Goal: Information Seeking & Learning: Check status

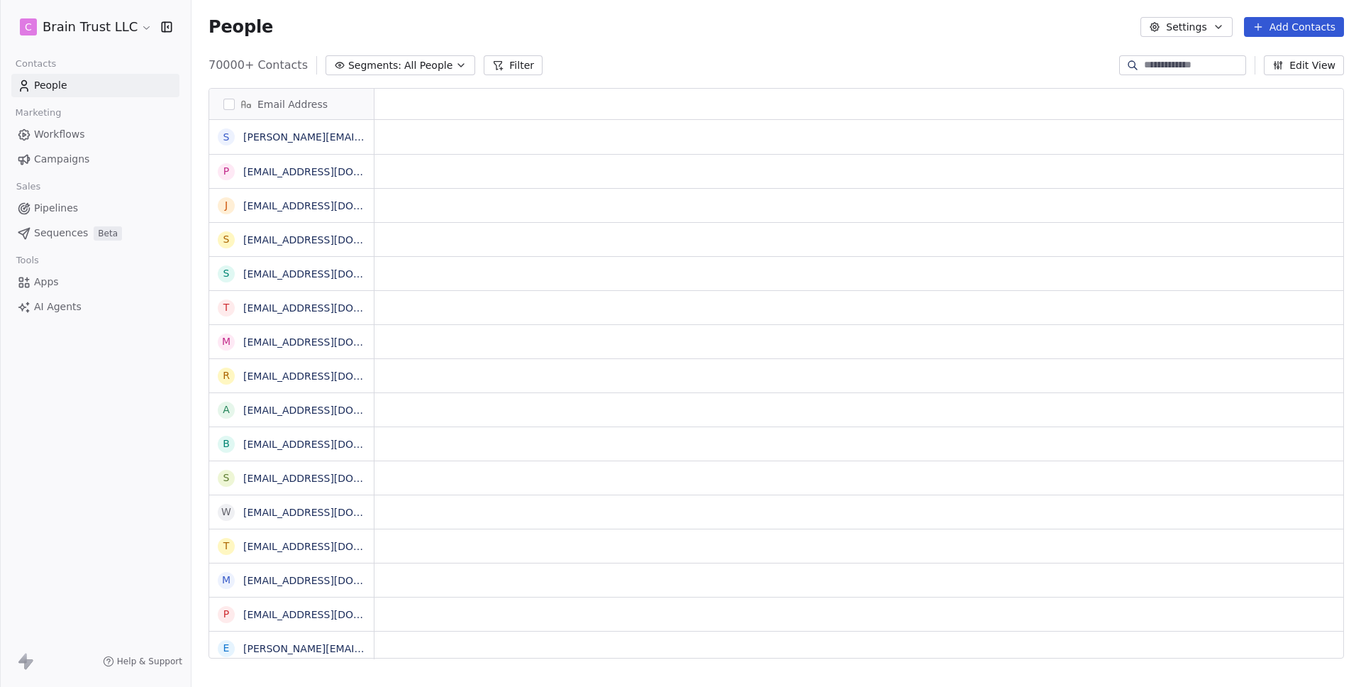
scroll to position [594, 1159]
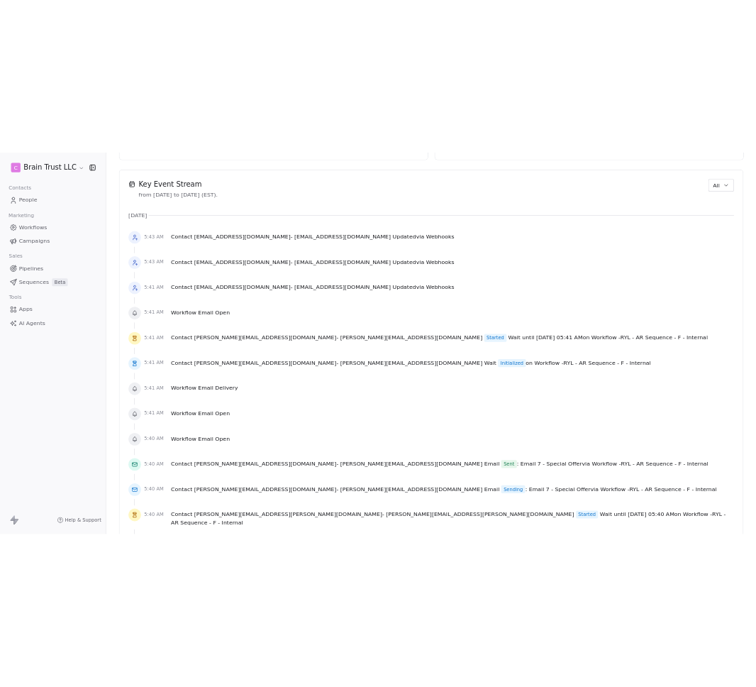
scroll to position [982, 0]
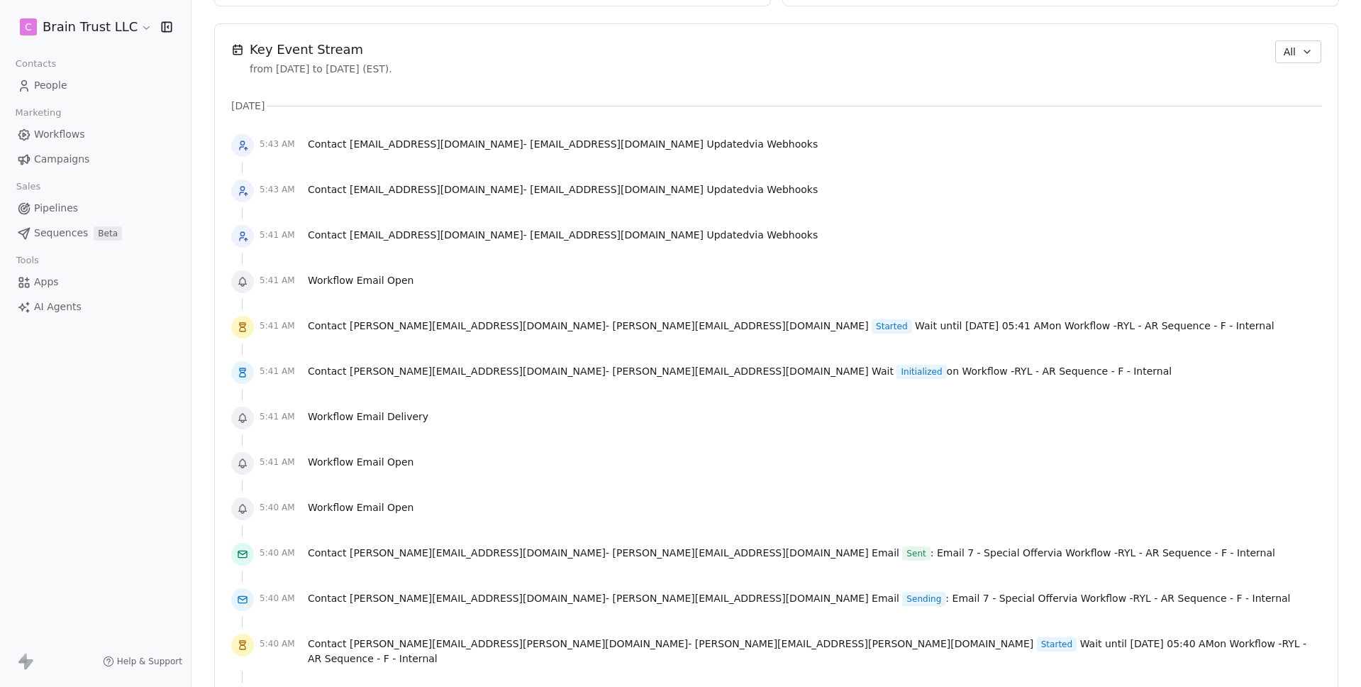
click at [1301, 49] on icon "button" at bounding box center [1306, 51] width 11 height 11
click at [1286, 138] on div "Audit" at bounding box center [1306, 129] width 91 height 23
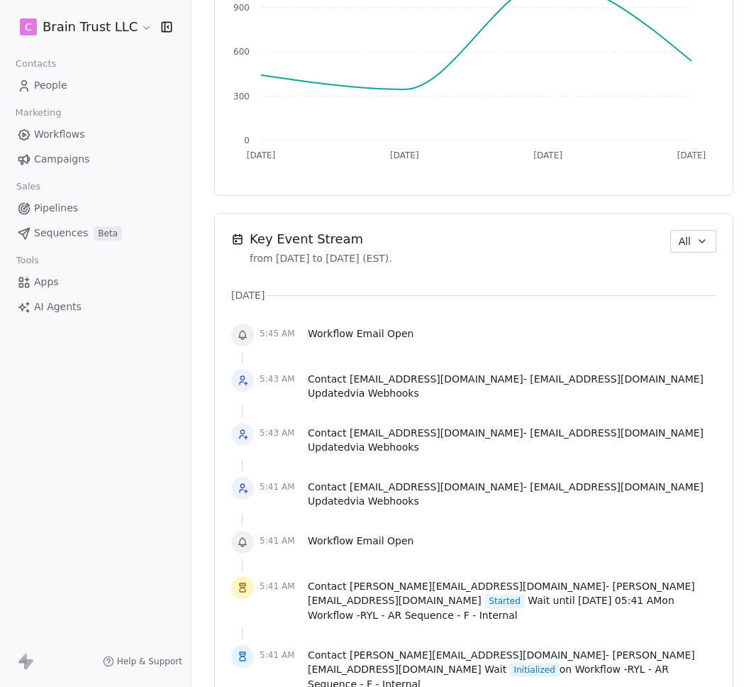
scroll to position [1211, 0]
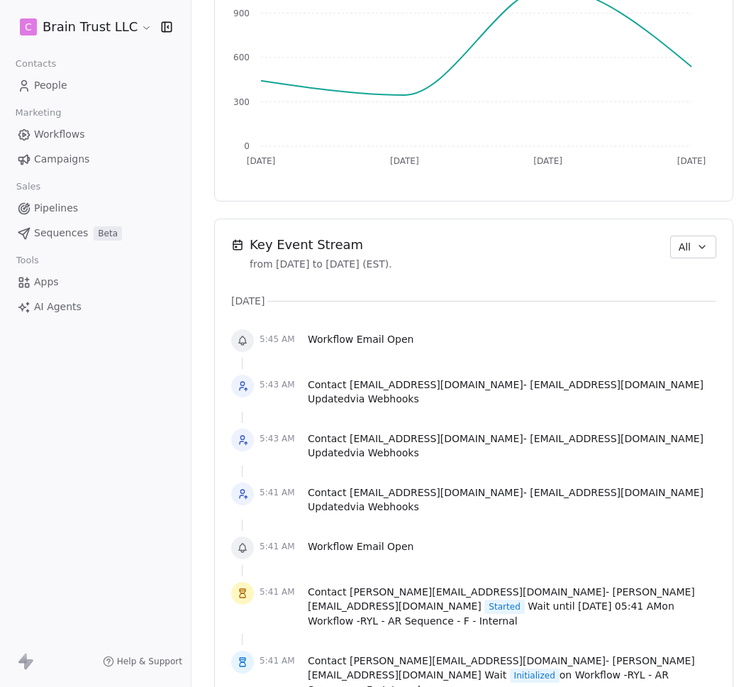
click at [679, 240] on span "All" at bounding box center [685, 247] width 12 height 15
click at [687, 300] on span "Workflow" at bounding box center [687, 301] width 45 height 15
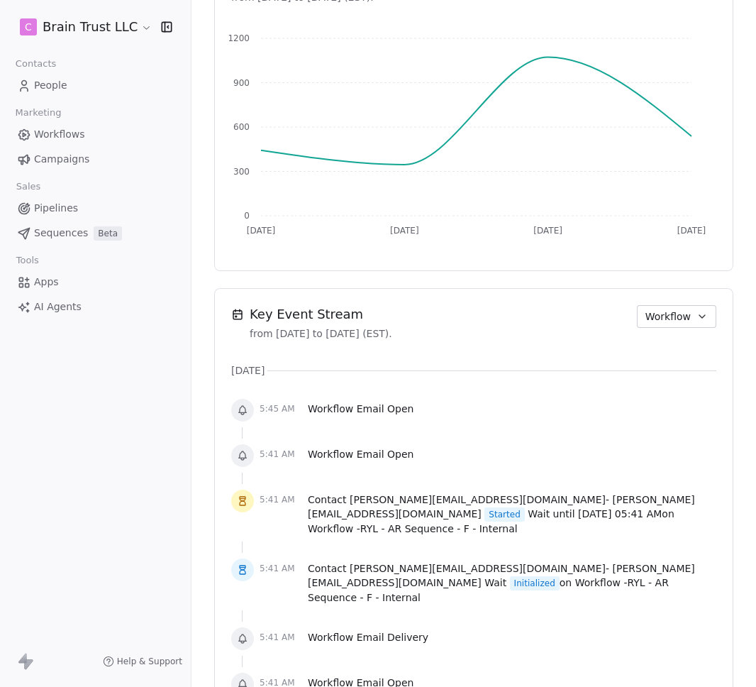
scroll to position [1143, 0]
click at [666, 311] on span "Workflow" at bounding box center [667, 316] width 45 height 15
click at [660, 411] on span "Apps/Webhook" at bounding box center [680, 416] width 74 height 15
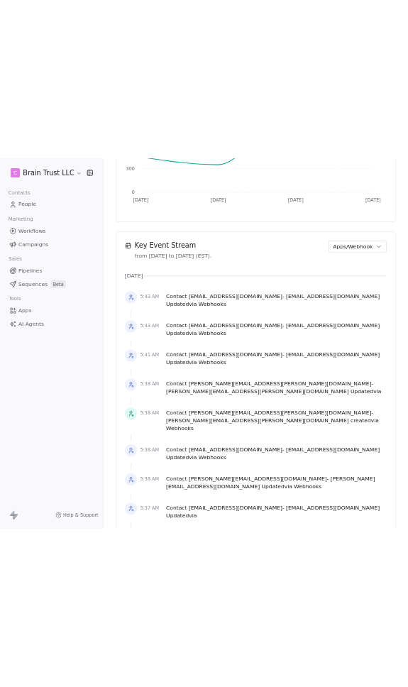
scroll to position [1292, 0]
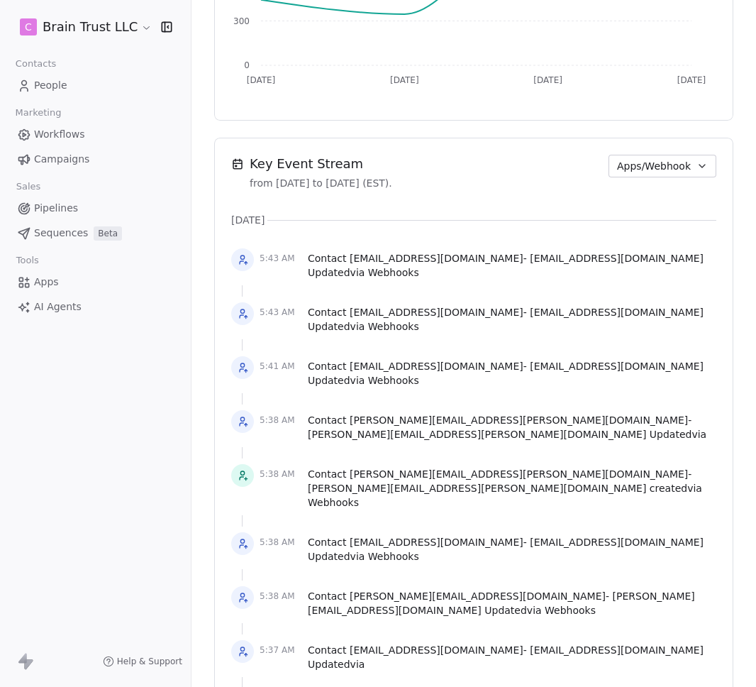
click at [655, 162] on span "Apps/Webhook" at bounding box center [654, 166] width 74 height 15
click at [674, 240] on div "Audit" at bounding box center [661, 243] width 91 height 15
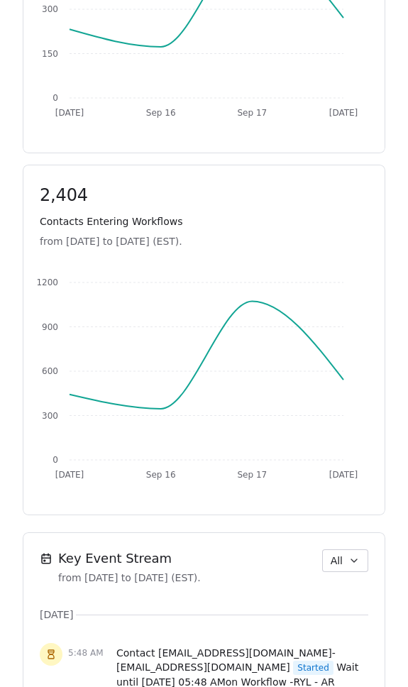
scroll to position [907, 0]
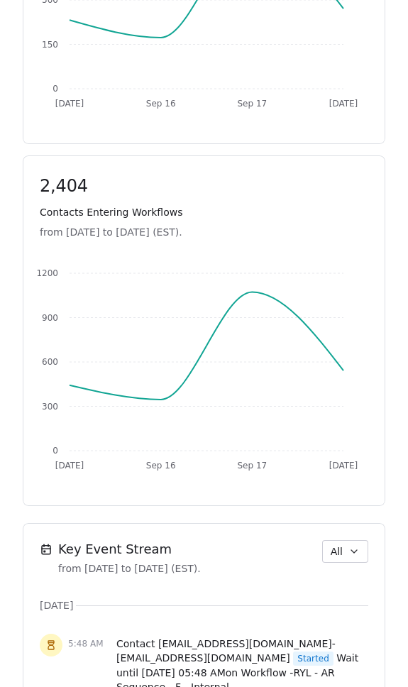
click at [331, 547] on span "All" at bounding box center [337, 551] width 12 height 15
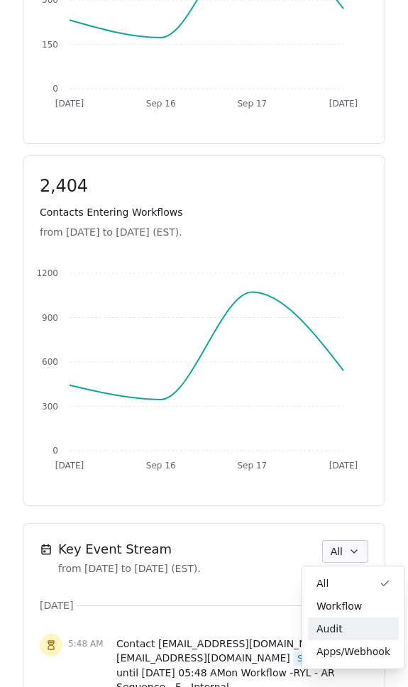
click at [340, 625] on span "Audit" at bounding box center [329, 628] width 26 height 15
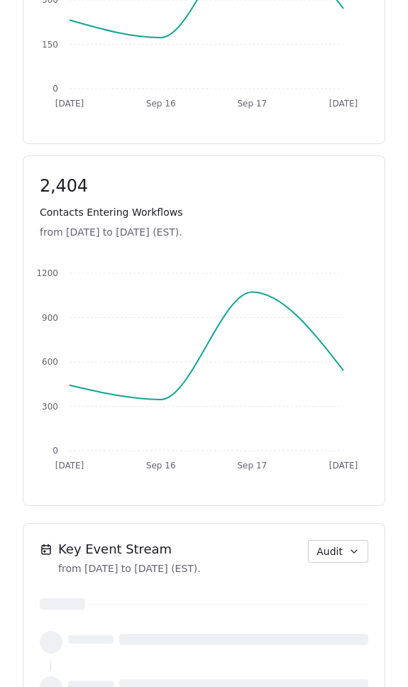
scroll to position [1280, 0]
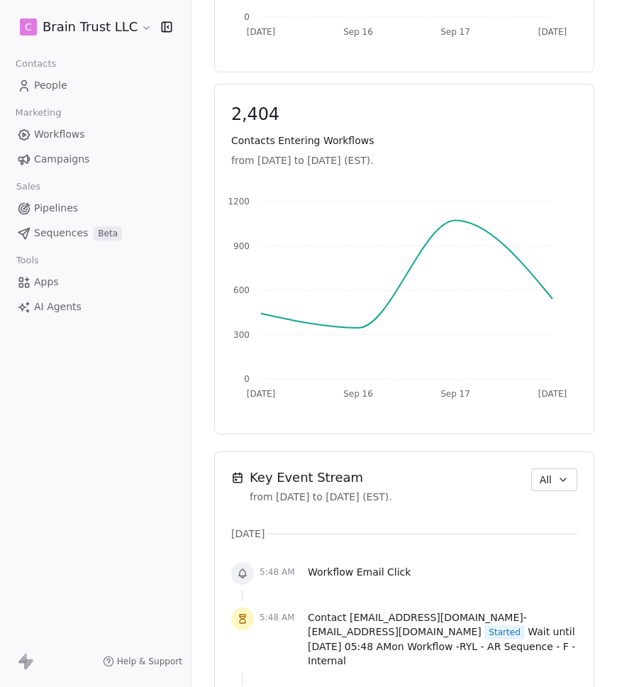
scroll to position [982, 0]
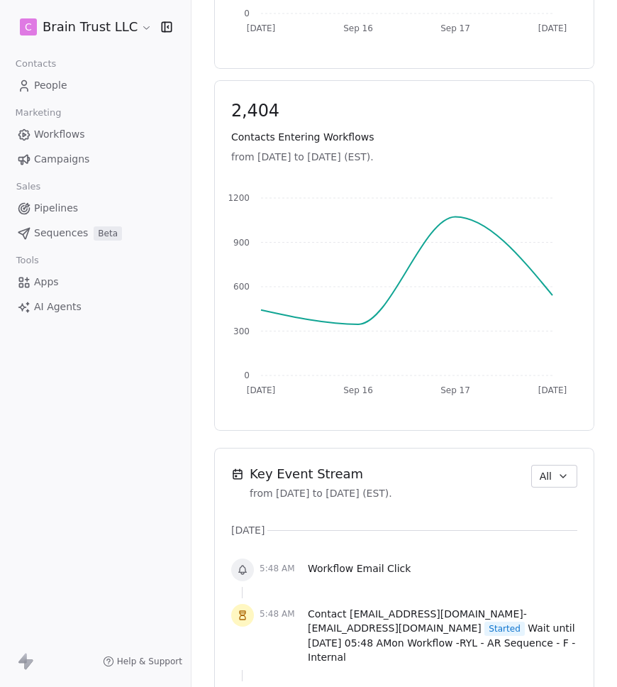
click at [407, 477] on button "All" at bounding box center [554, 476] width 46 height 23
click at [407, 550] on span "Audit" at bounding box center [539, 553] width 26 height 15
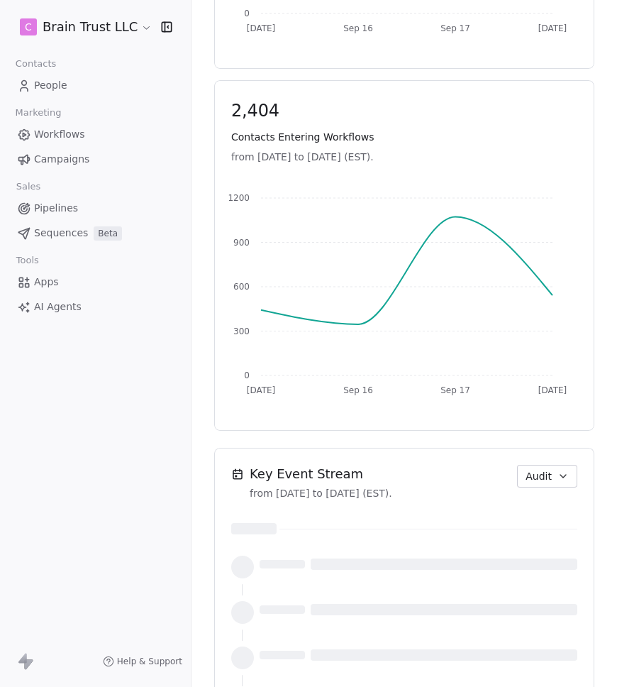
scroll to position [923, 0]
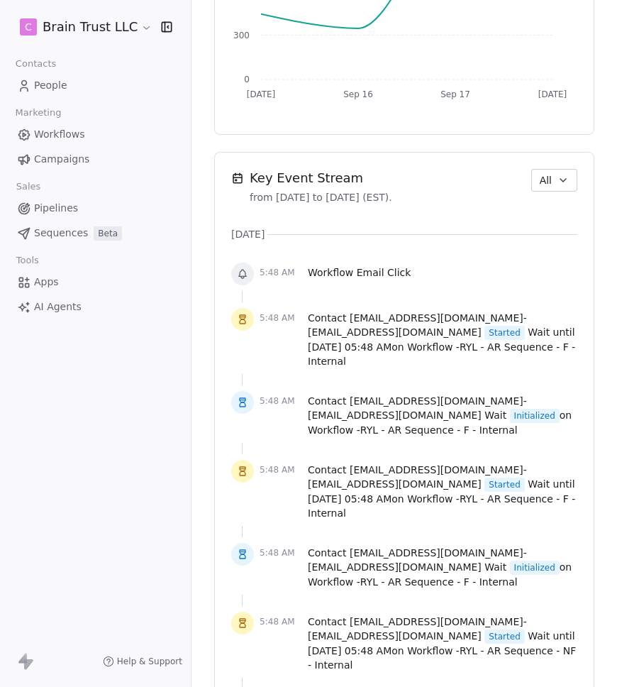
scroll to position [1279, 0]
click at [540, 175] on span "All" at bounding box center [546, 179] width 12 height 15
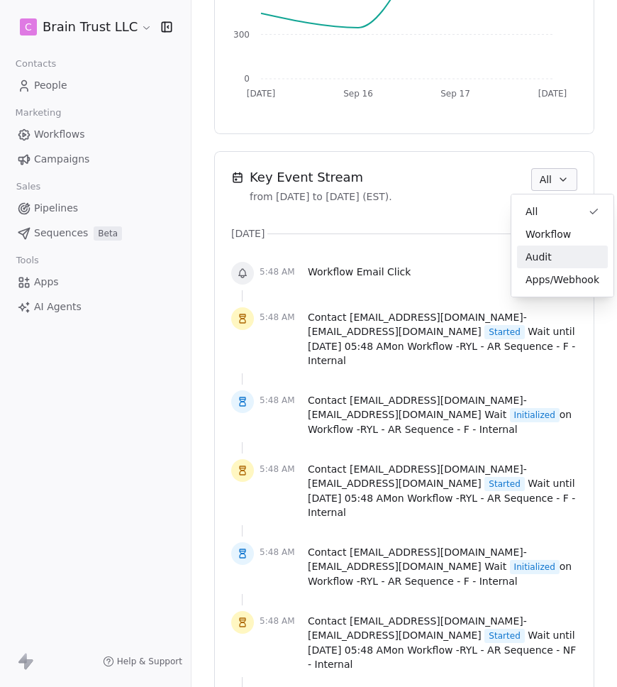
click at [532, 260] on span "Audit" at bounding box center [539, 257] width 26 height 15
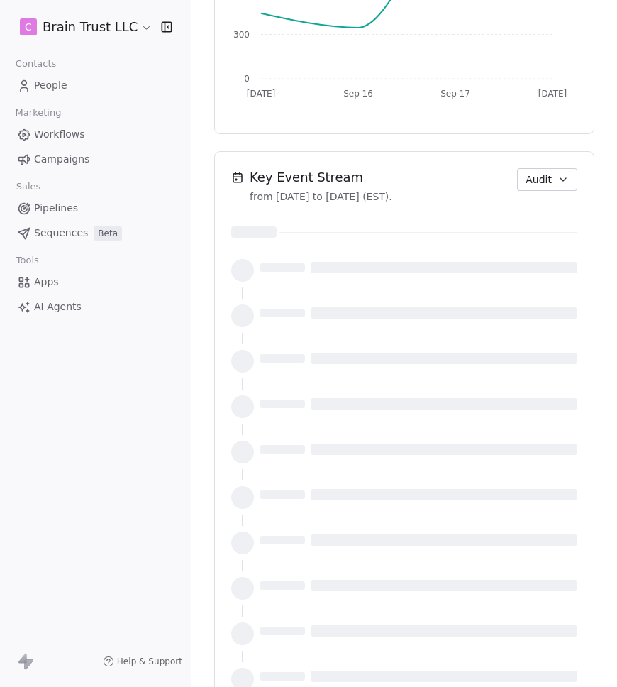
scroll to position [923, 0]
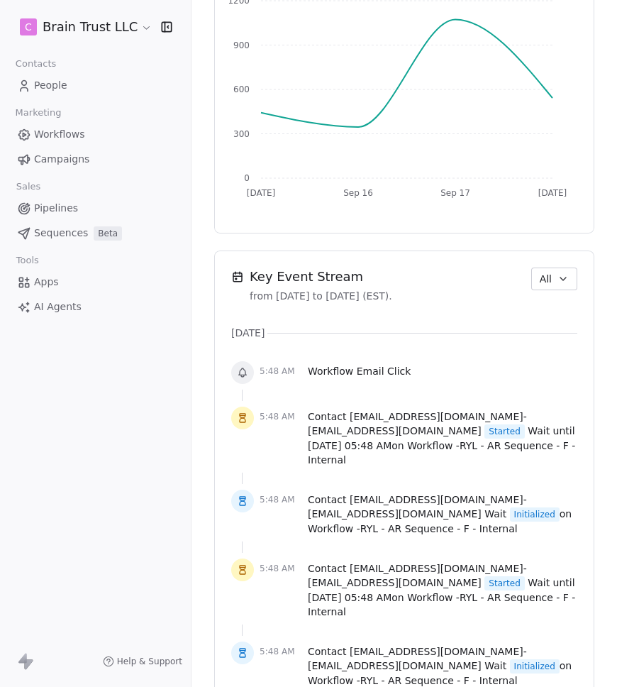
scroll to position [1177, 0]
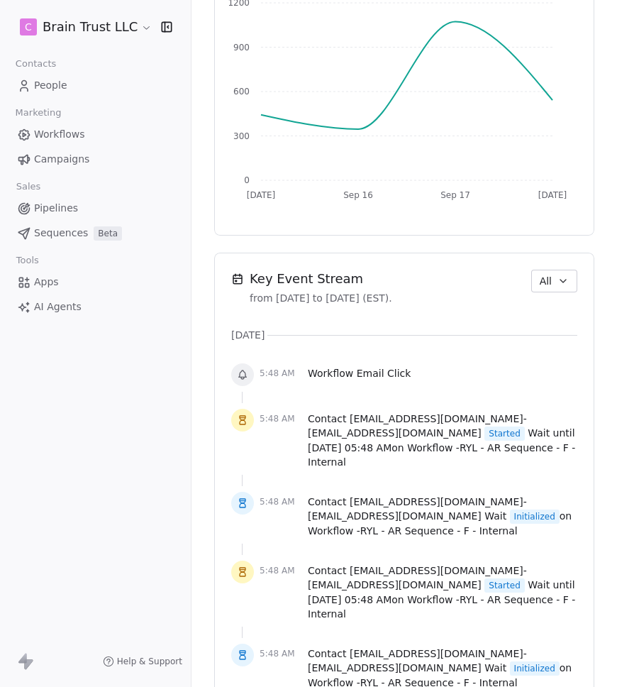
click at [557, 282] on icon "button" at bounding box center [562, 280] width 11 height 11
click at [545, 351] on span "Audit" at bounding box center [539, 358] width 26 height 15
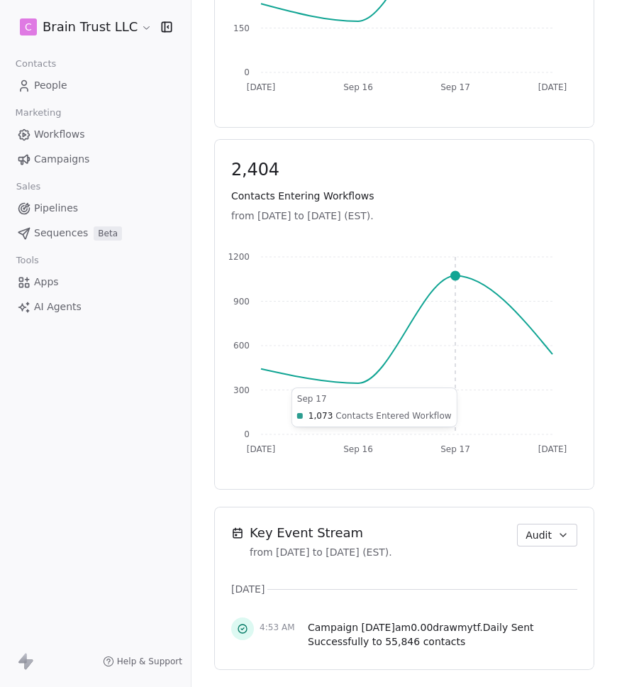
scroll to position [934, 0]
drag, startPoint x: 527, startPoint y: 523, endPoint x: 532, endPoint y: 536, distance: 14.4
click at [527, 528] on span "Audit" at bounding box center [539, 535] width 26 height 15
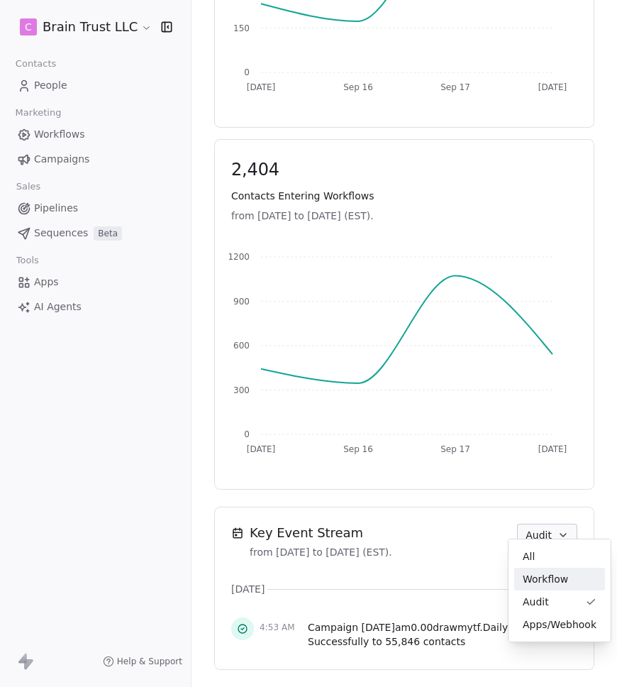
click at [550, 580] on span "Workflow" at bounding box center [545, 579] width 45 height 15
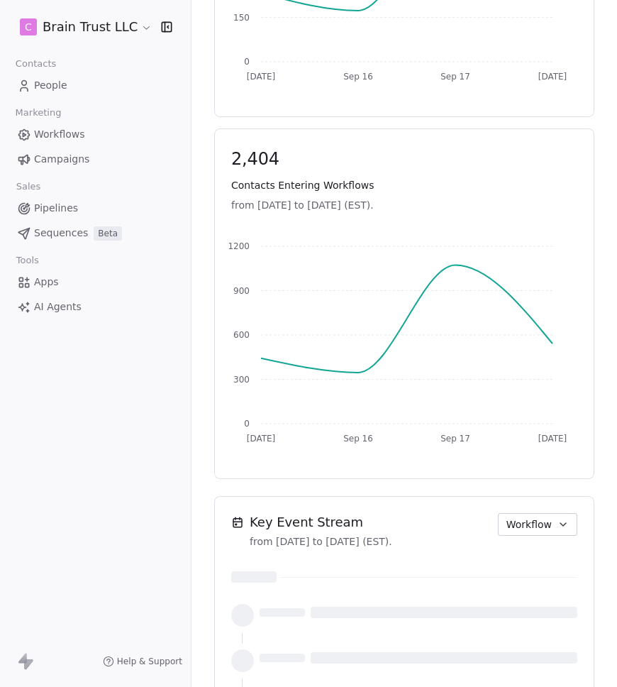
click at [540, 528] on span "Workflow" at bounding box center [528, 524] width 45 height 15
click at [554, 602] on div "Audit" at bounding box center [541, 601] width 74 height 15
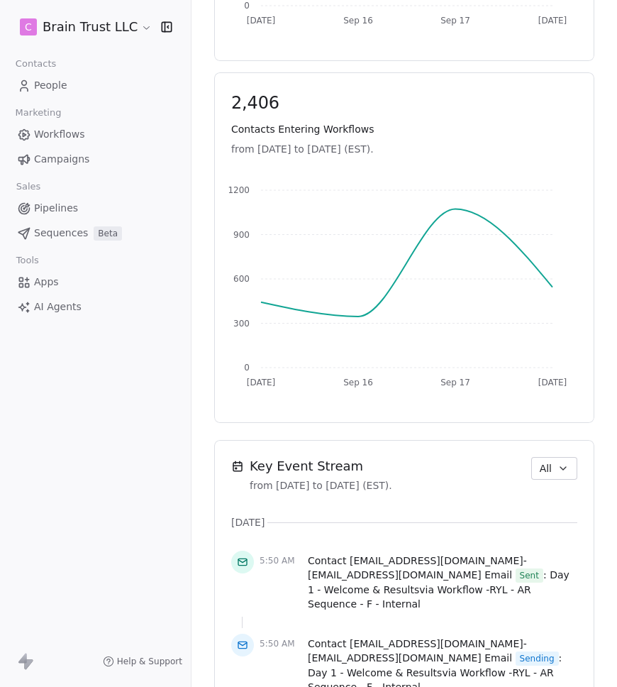
scroll to position [987, 0]
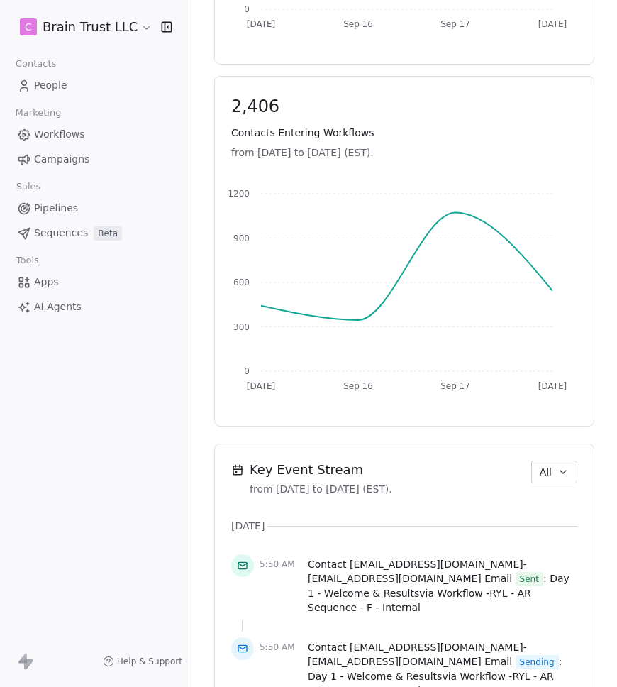
click at [541, 464] on button "All" at bounding box center [554, 471] width 46 height 23
click at [551, 544] on div "Audit" at bounding box center [563, 549] width 74 height 15
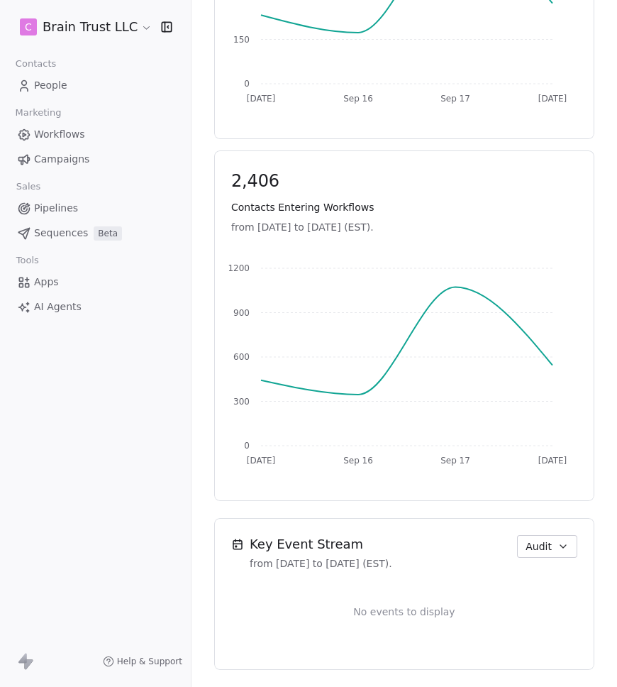
scroll to position [923, 0]
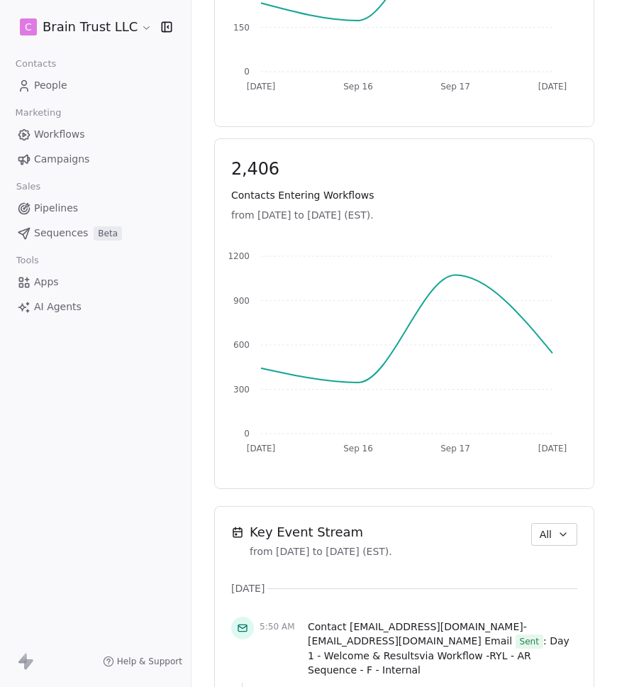
scroll to position [925, 0]
click at [540, 535] on span "All" at bounding box center [546, 533] width 12 height 15
click at [543, 606] on span "Audit" at bounding box center [539, 611] width 26 height 15
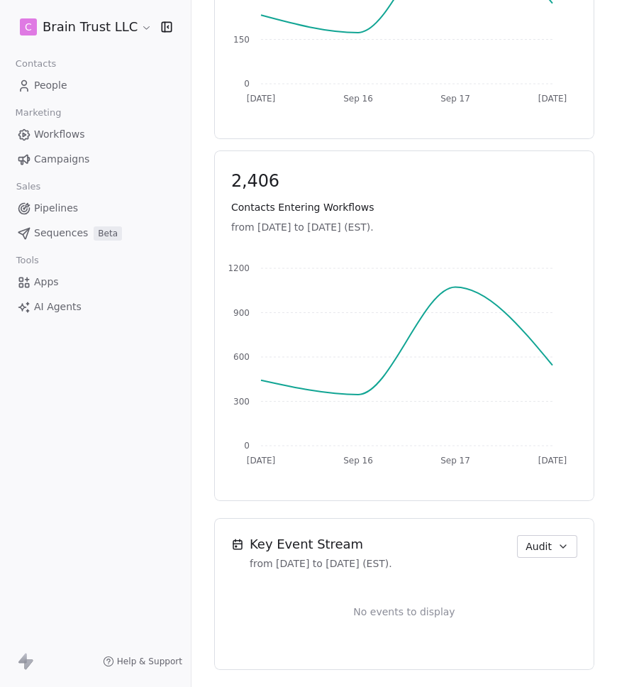
scroll to position [923, 0]
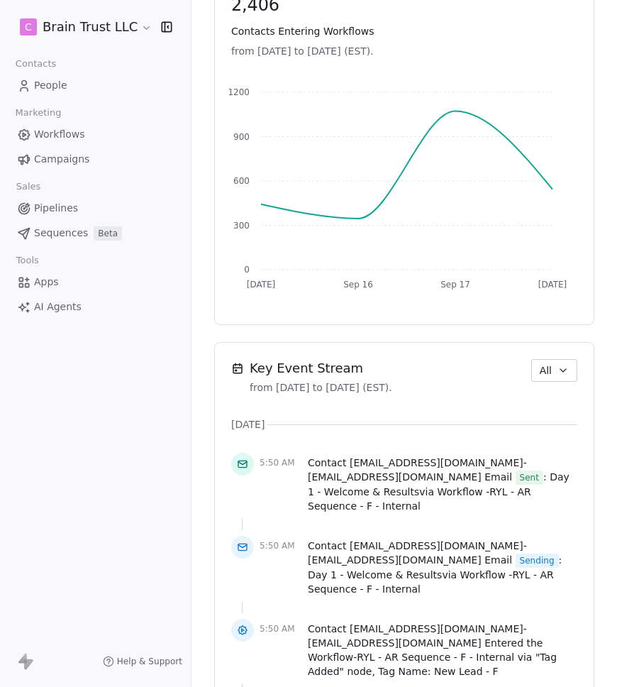
scroll to position [1089, 0]
click at [540, 371] on span "All" at bounding box center [546, 369] width 12 height 15
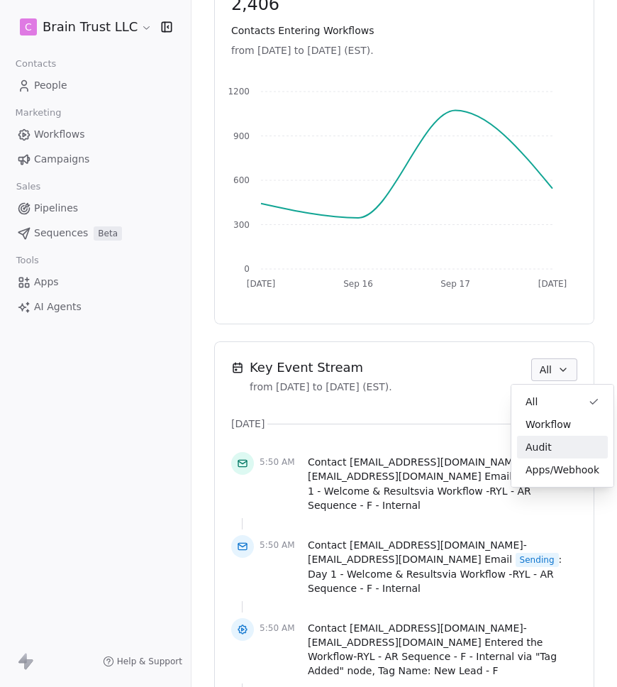
click at [557, 445] on div "Audit" at bounding box center [563, 447] width 74 height 15
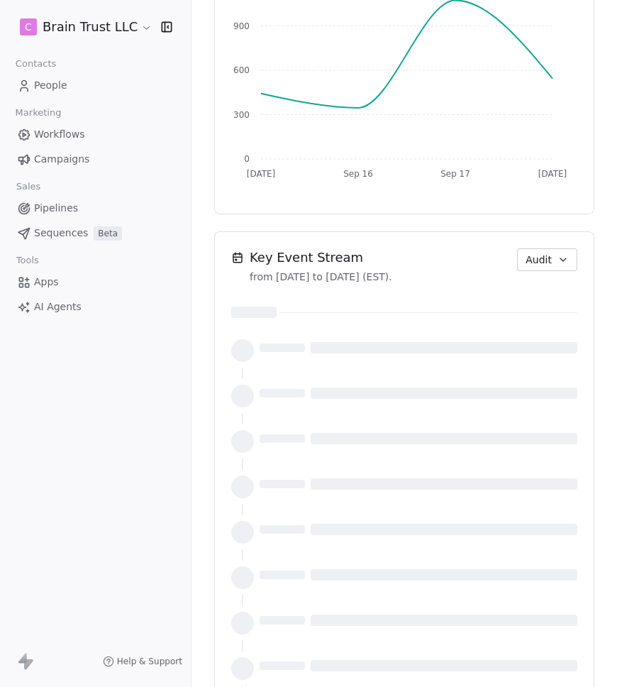
scroll to position [979, 0]
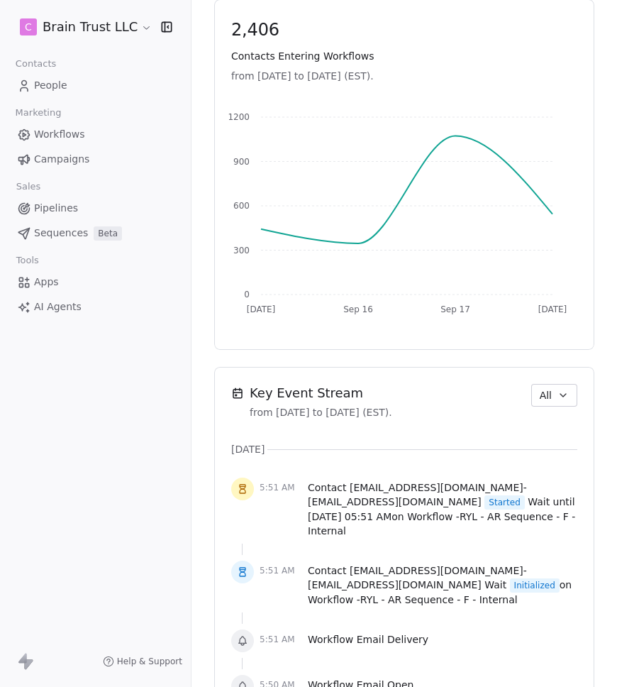
scroll to position [1065, 0]
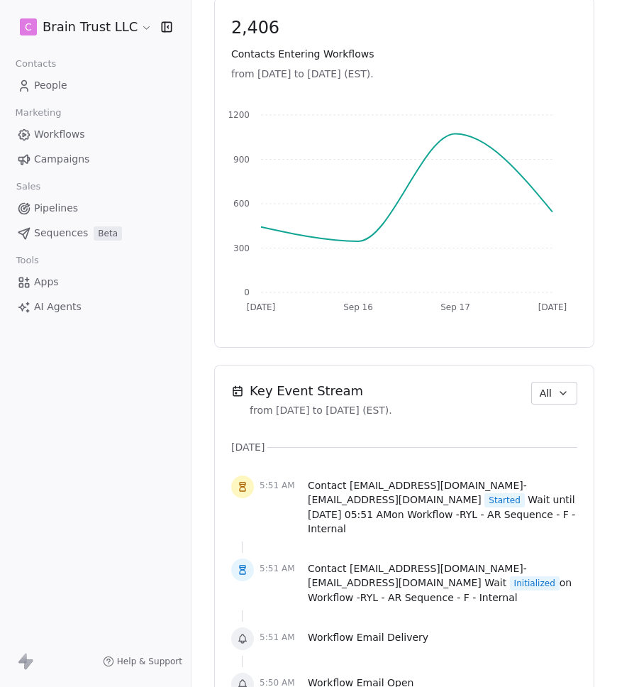
click at [540, 389] on span "All" at bounding box center [546, 393] width 12 height 15
click at [554, 475] on div "Audit" at bounding box center [563, 470] width 74 height 15
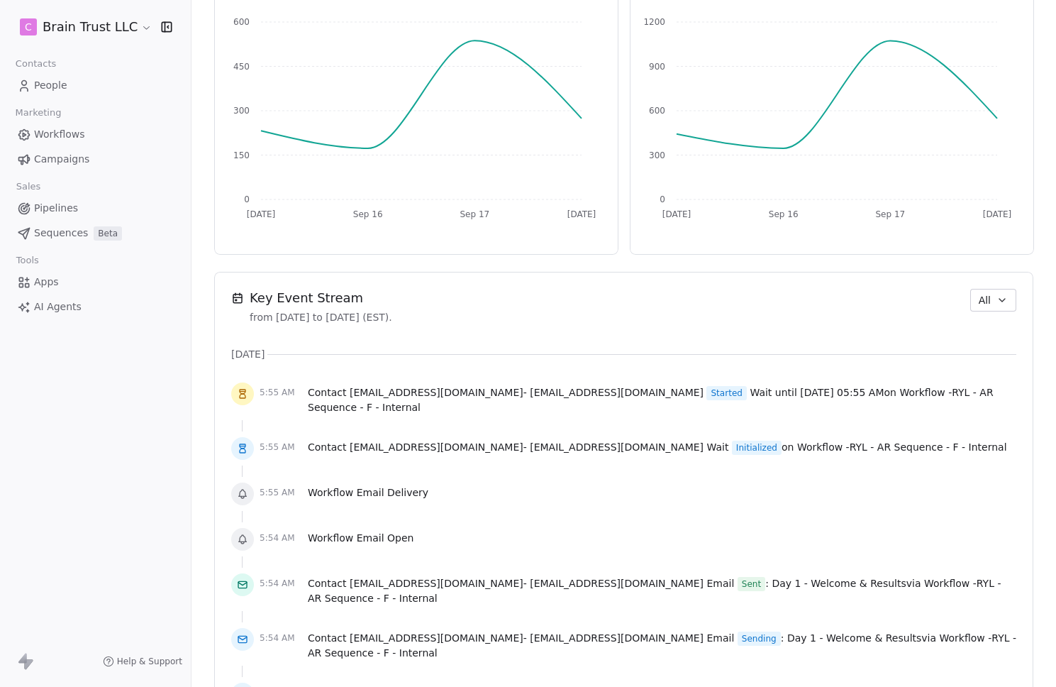
scroll to position [735, 0]
click at [616, 304] on span "All" at bounding box center [985, 299] width 12 height 15
click at [616, 379] on div "Audit" at bounding box center [1002, 377] width 74 height 15
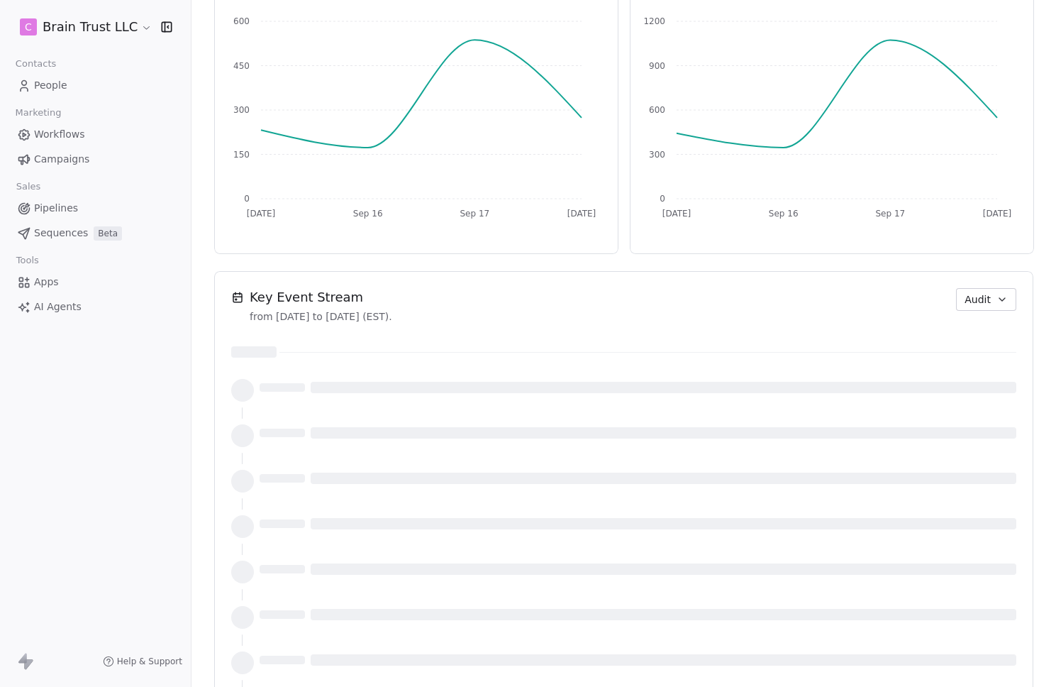
scroll to position [0, 0]
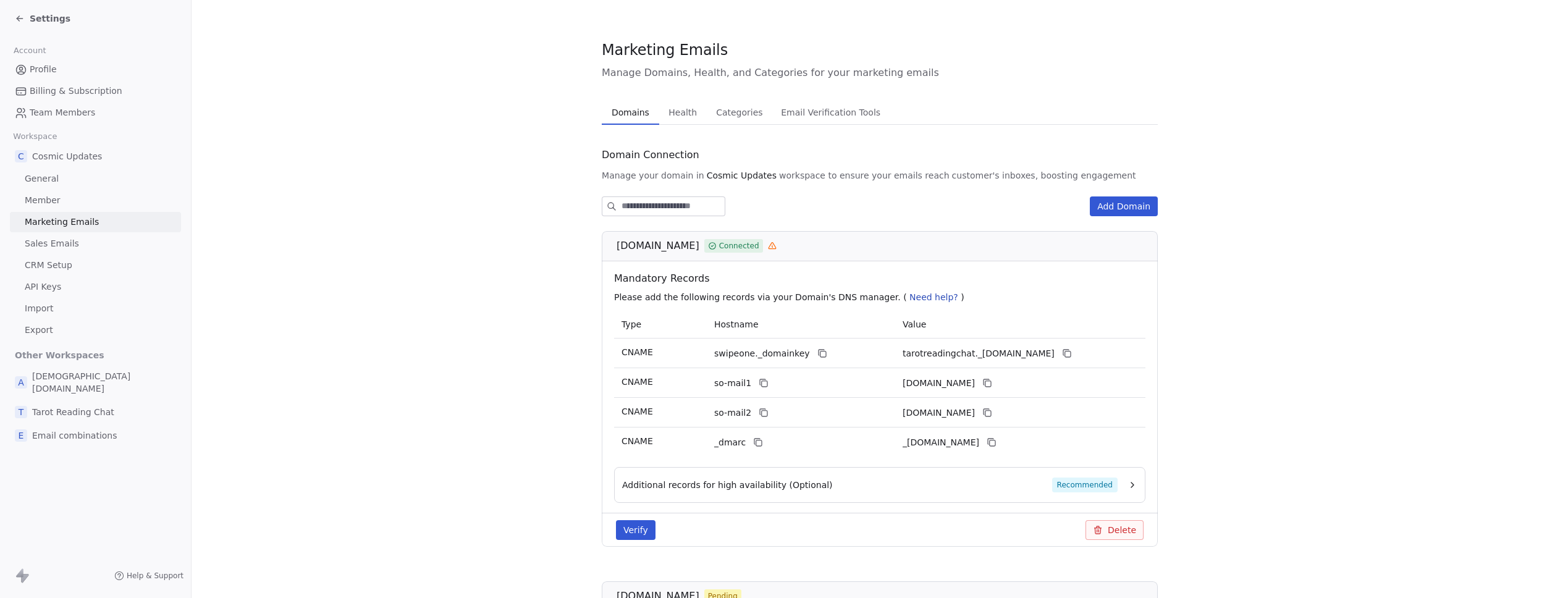
click at [664, 119] on span "Health" at bounding box center [683, 112] width 38 height 17
click at [614, 111] on span "Domains" at bounding box center [630, 112] width 48 height 17
click at [664, 111] on span "Health" at bounding box center [683, 112] width 38 height 17
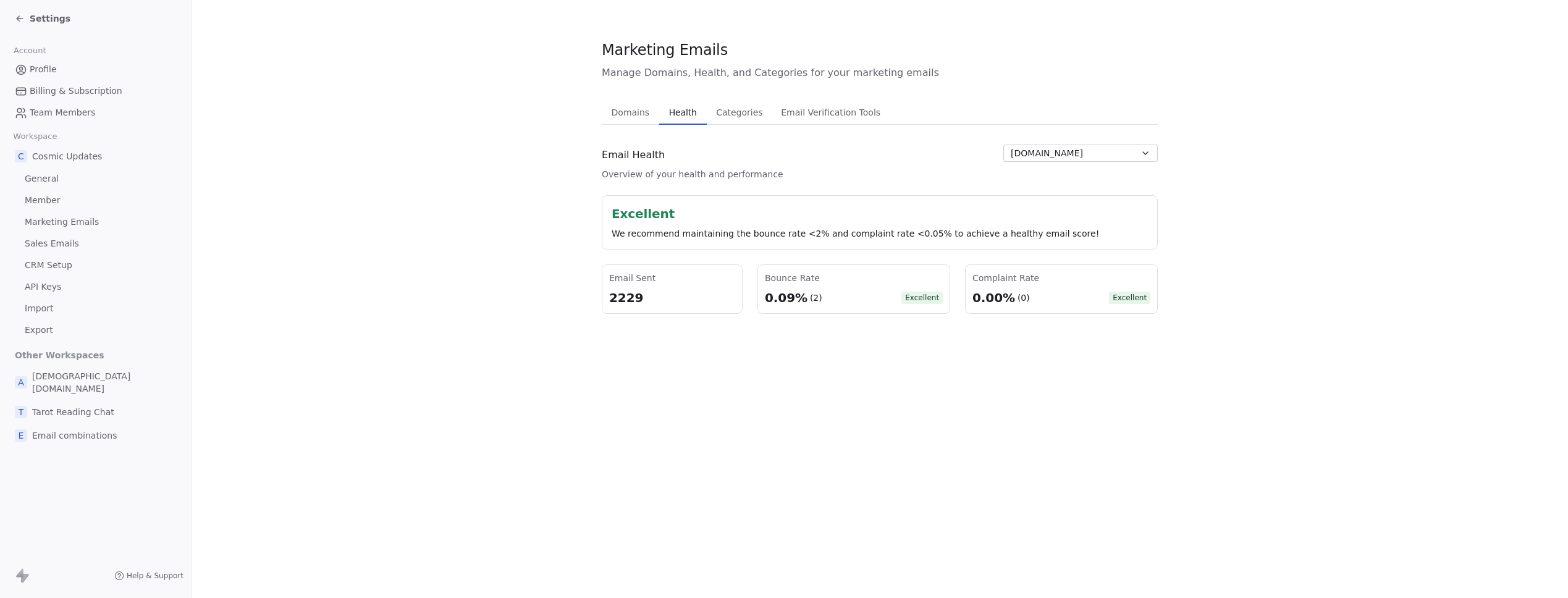
click at [1033, 150] on span "[DOMAIN_NAME]" at bounding box center [1046, 153] width 72 height 13
drag, startPoint x: 847, startPoint y: 181, endPoint x: 767, endPoint y: 181, distance: 80.0
click at [847, 181] on html "Settings Account Profile Billing & Subscription Team Members Workspace C Cosmic…" at bounding box center [784, 299] width 1568 height 598
drag, startPoint x: 83, startPoint y: 125, endPoint x: 194, endPoint y: 152, distance: 114.2
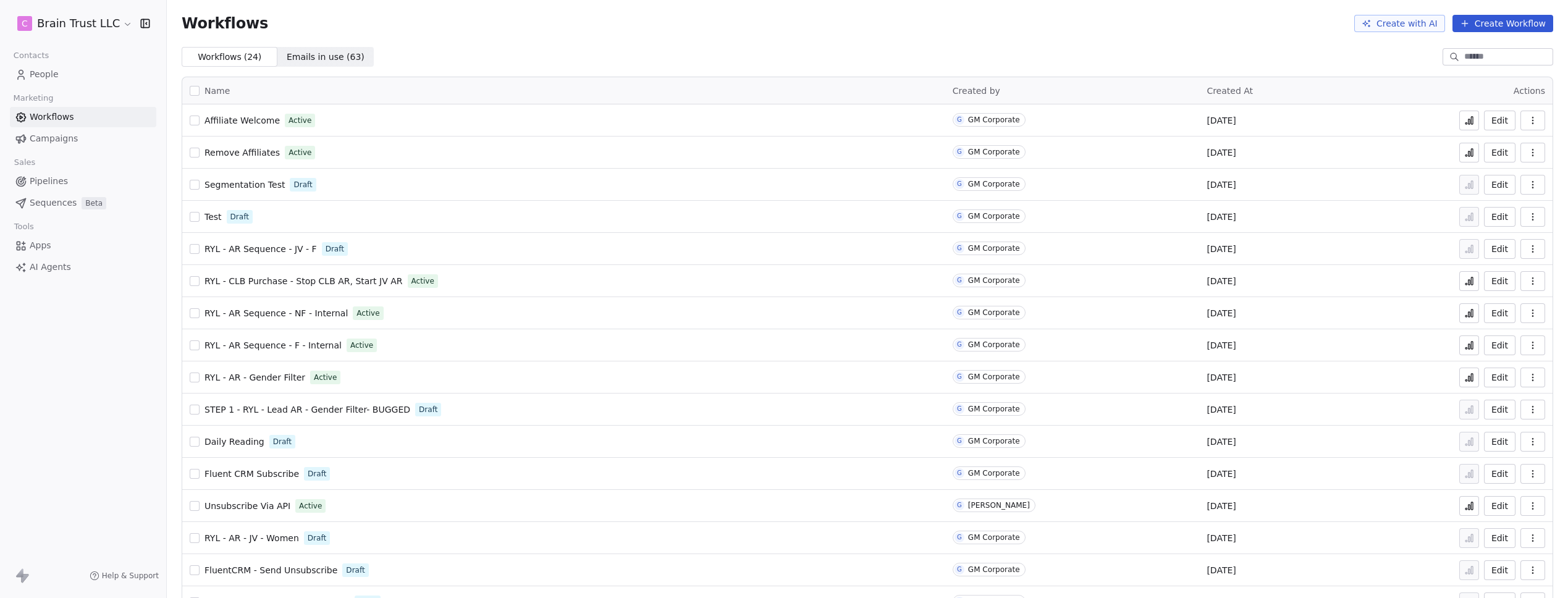
click at [1454, 152] on td "Edit" at bounding box center [1503, 152] width 98 height 32
click at [1469, 152] on icon at bounding box center [1470, 154] width 2 height 5
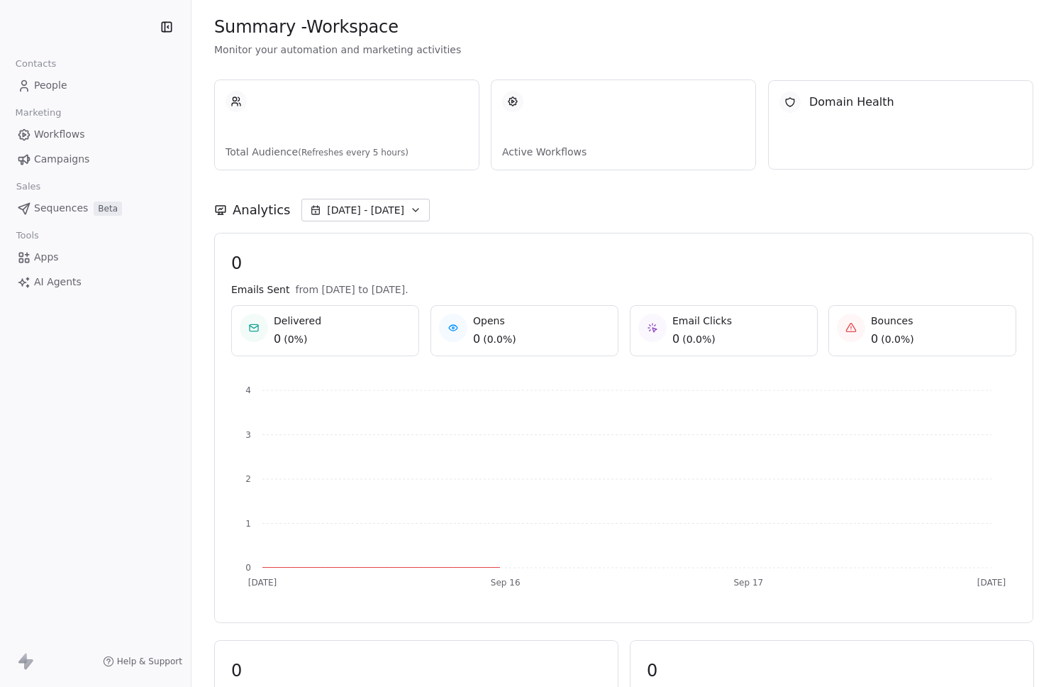
scroll to position [489, 0]
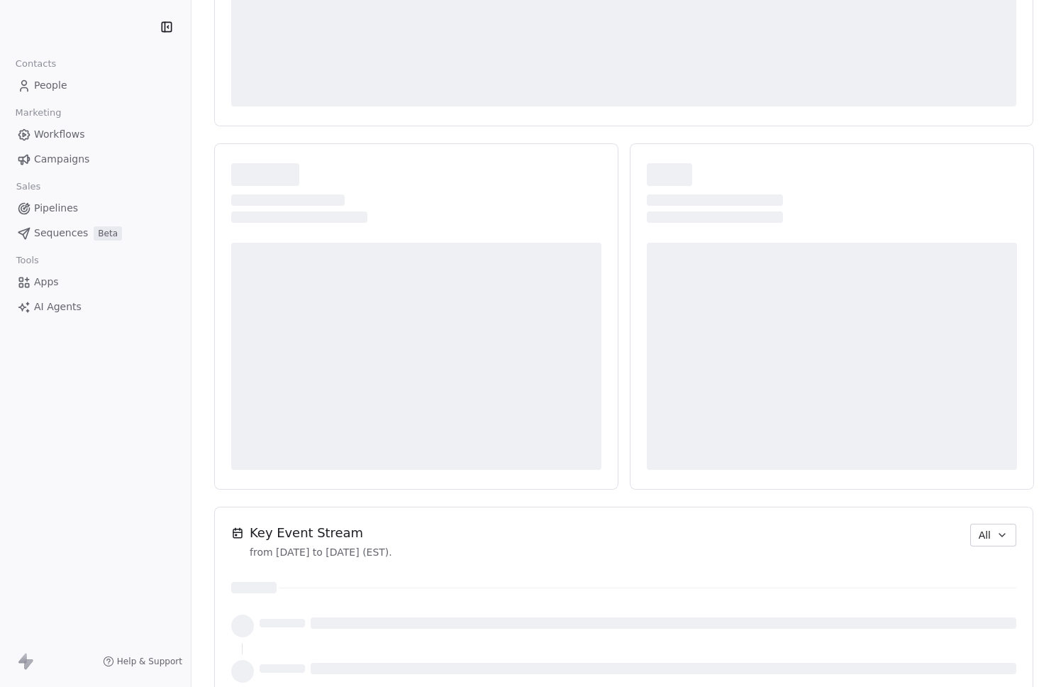
click at [996, 548] on div "Key Event Stream from Sep 15th 2025 to Sep 18th 2025 (EST). All" at bounding box center [623, 540] width 785 height 35
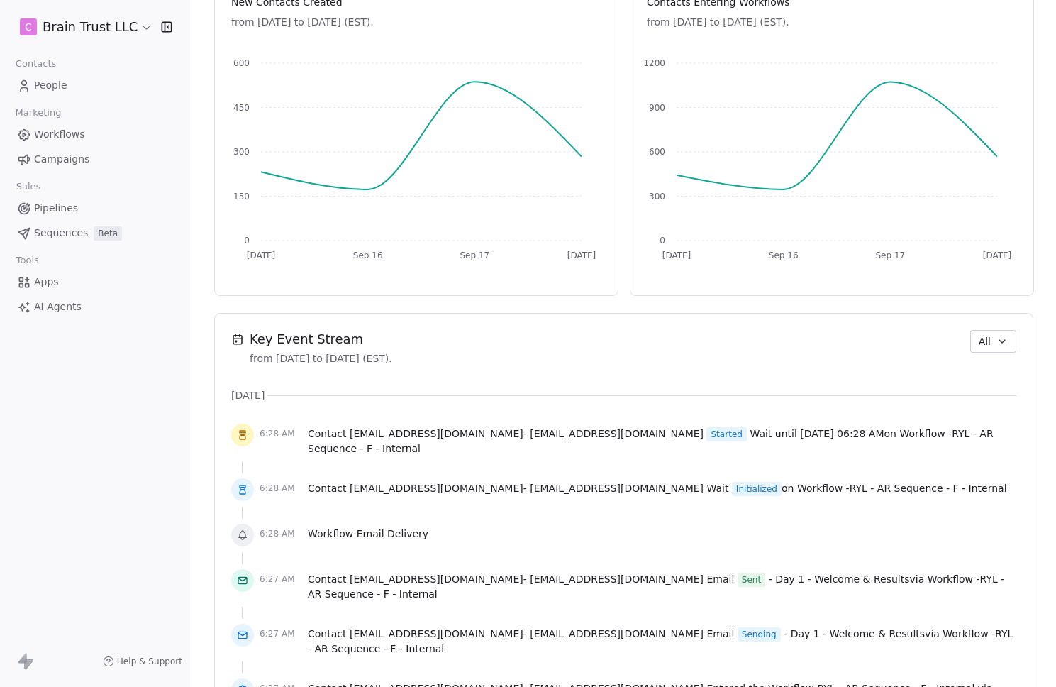
scroll to position [692, 0]
click at [974, 331] on button "All" at bounding box center [993, 342] width 46 height 23
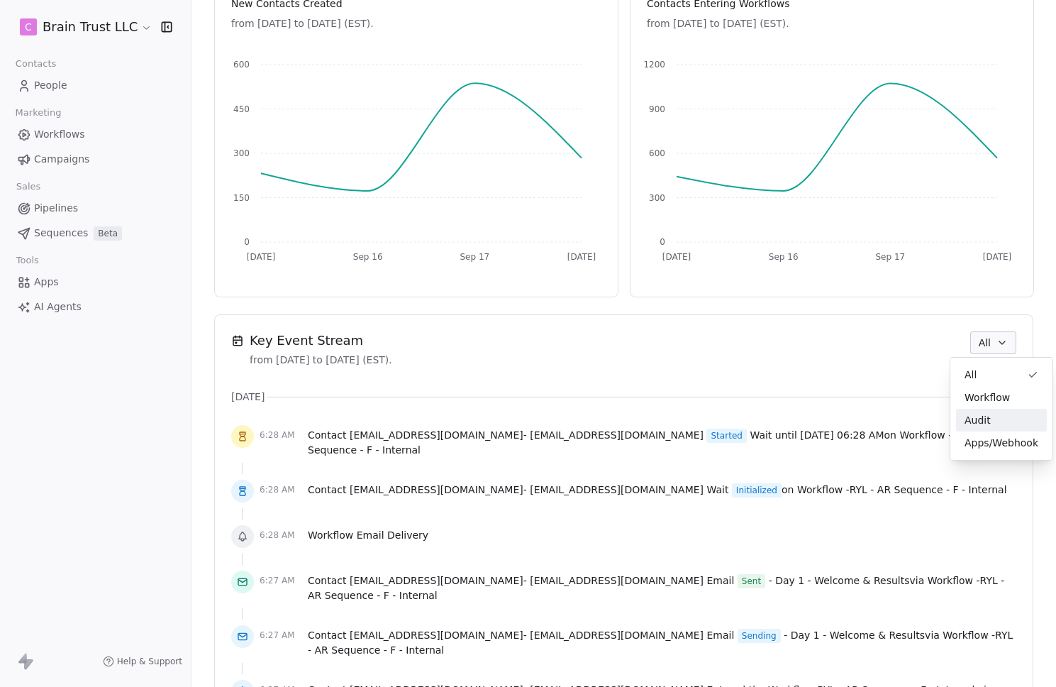
click at [977, 418] on span "Audit" at bounding box center [978, 420] width 26 height 15
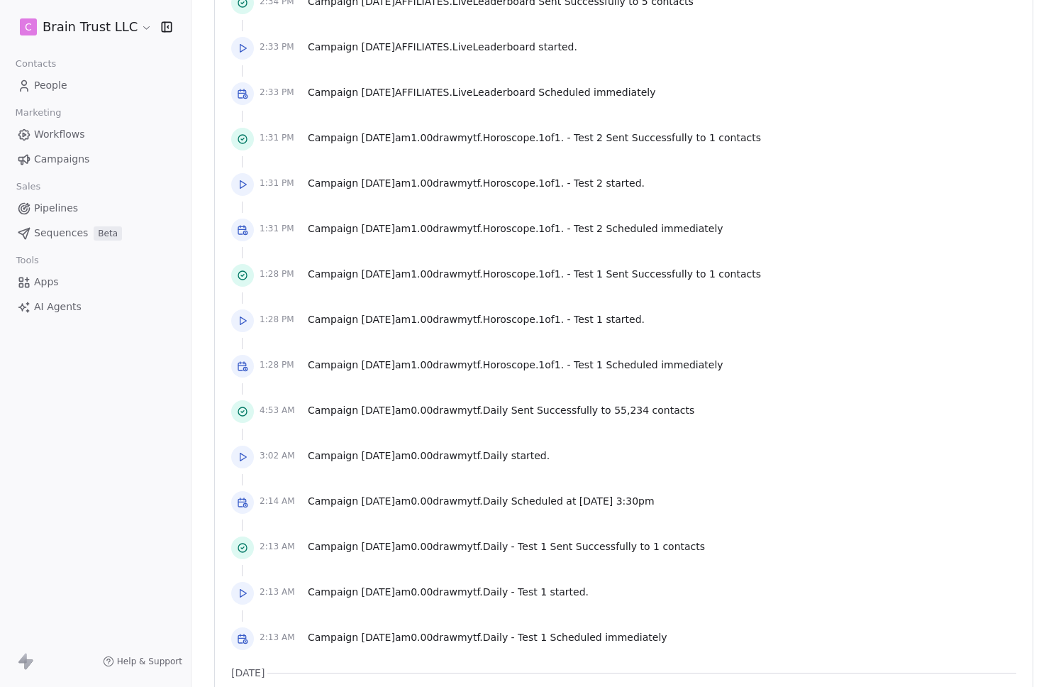
scroll to position [1433, 0]
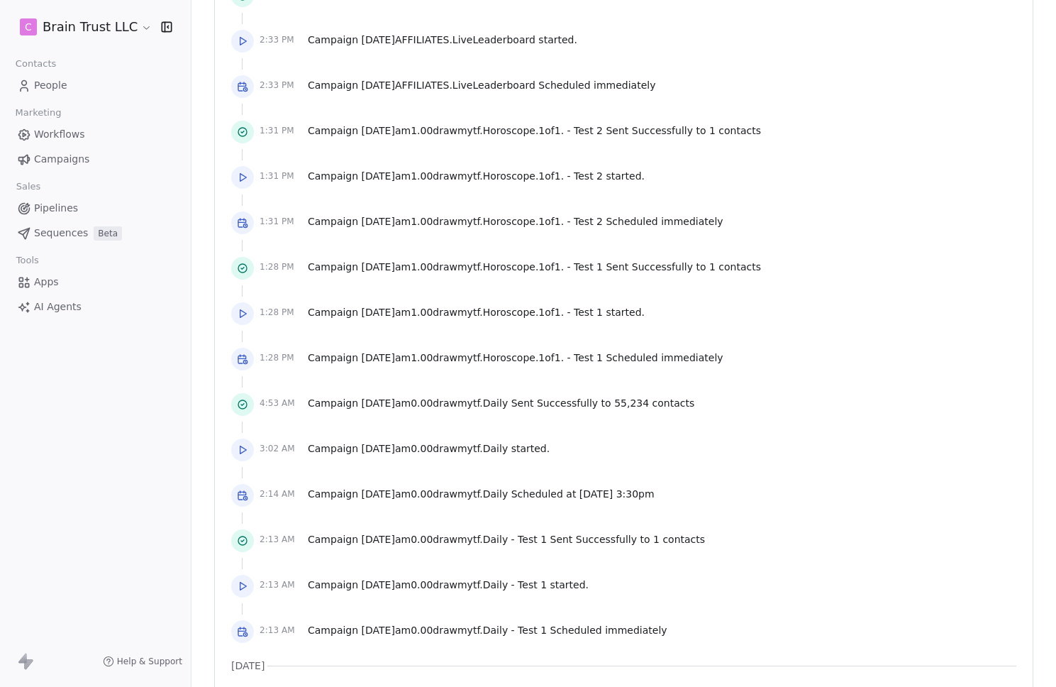
click at [851, 383] on div at bounding box center [623, 381] width 785 height 14
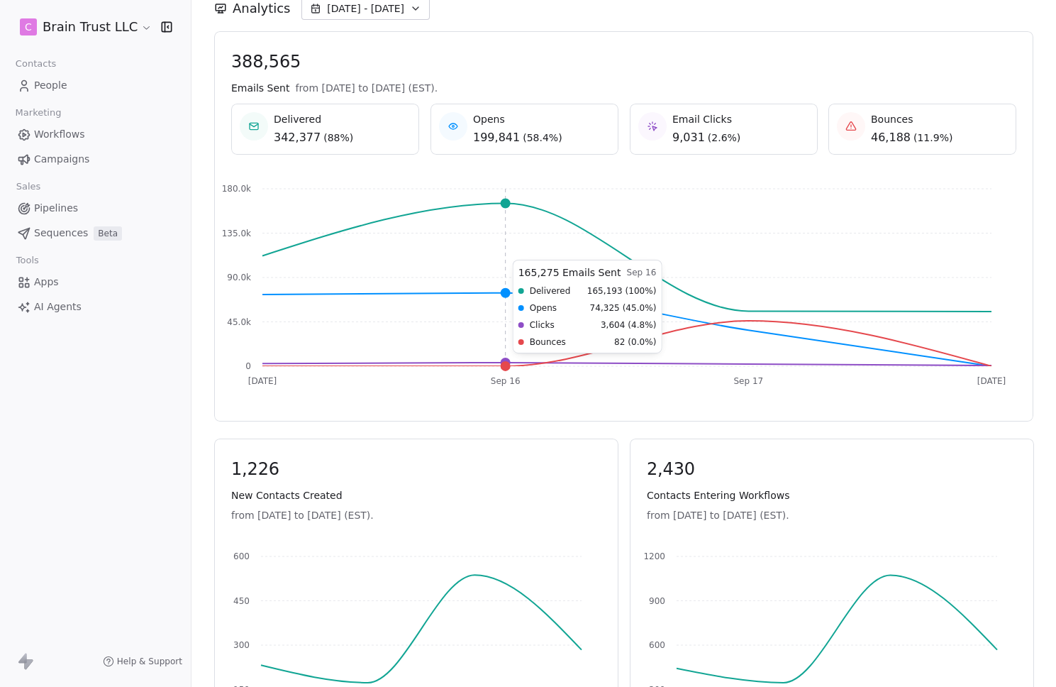
scroll to position [204, 0]
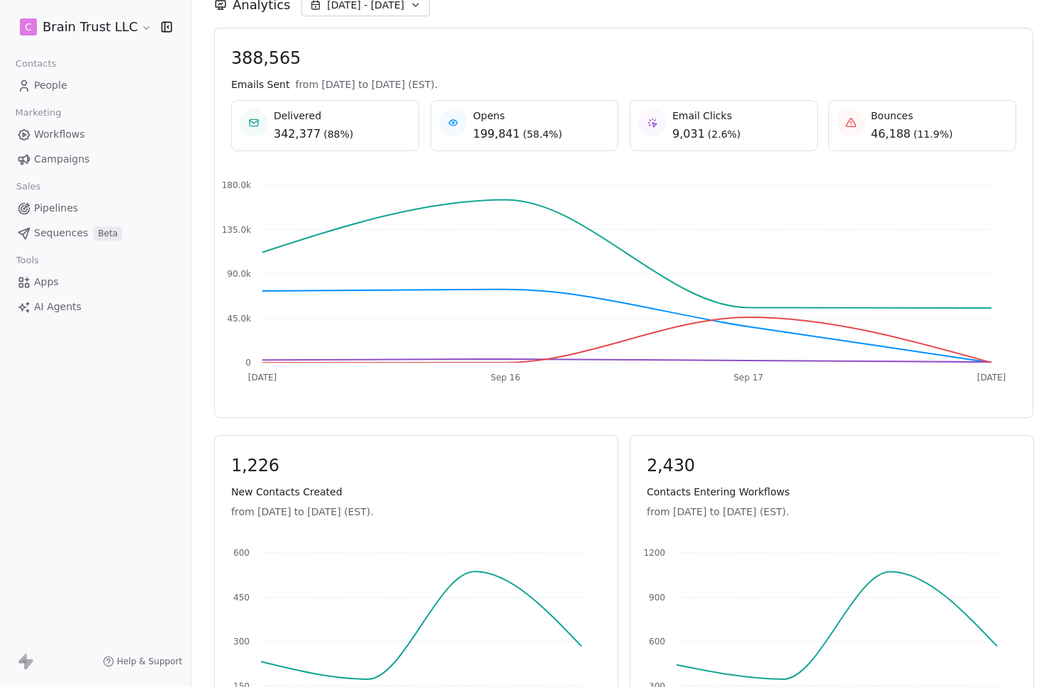
click at [82, 99] on div "Contacts People Marketing Workflows Campaigns Sales Pipelines Sequences Beta To…" at bounding box center [95, 186] width 191 height 265
click at [83, 96] on link "People" at bounding box center [95, 85] width 168 height 23
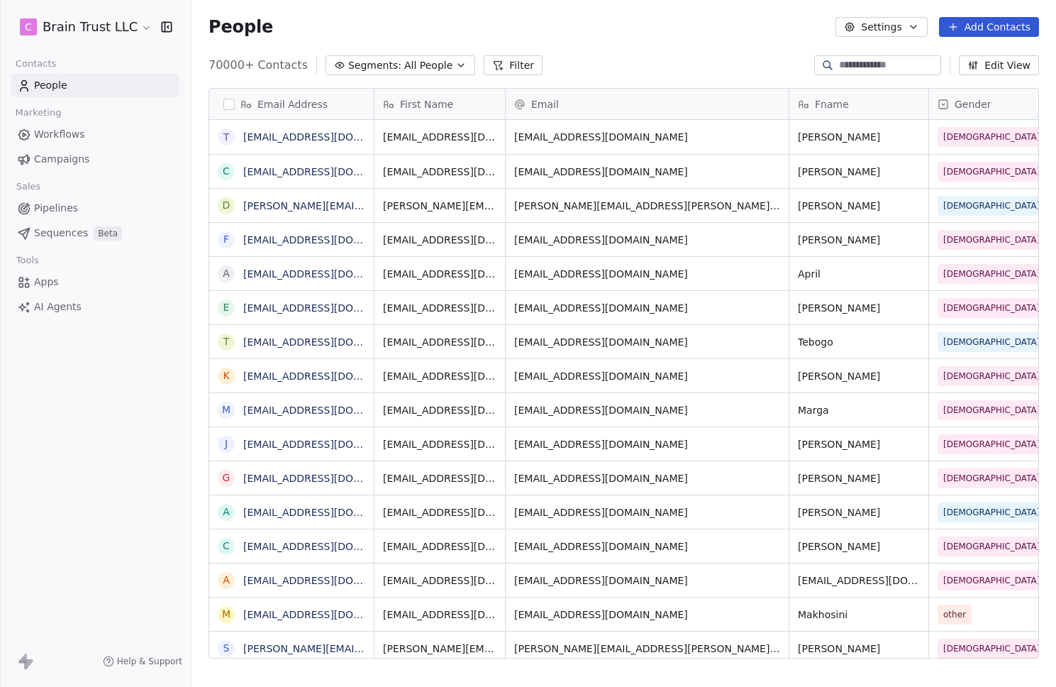
scroll to position [594, 854]
drag, startPoint x: 418, startPoint y: 216, endPoint x: 453, endPoint y: 226, distance: 36.6
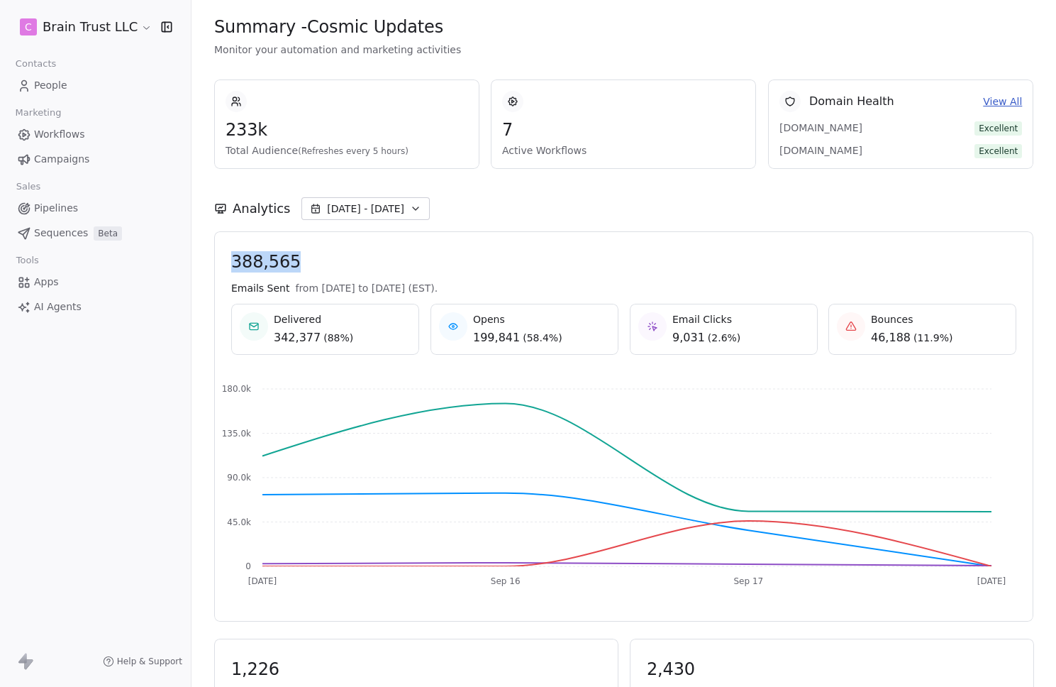
drag, startPoint x: 227, startPoint y: 262, endPoint x: 346, endPoint y: 274, distance: 119.8
click at [346, 274] on div "388,565 Emails Sent from Sep 15th 2025 to Sep 18th 2025 (EST). Delivered 342,37…" at bounding box center [623, 426] width 819 height 390
click at [346, 274] on div "388,565 Emails Sent from Sep 15th 2025 to Sep 18th 2025 (EST). Delivered 342,37…" at bounding box center [623, 426] width 785 height 350
click at [91, 155] on link "Campaigns" at bounding box center [95, 159] width 168 height 23
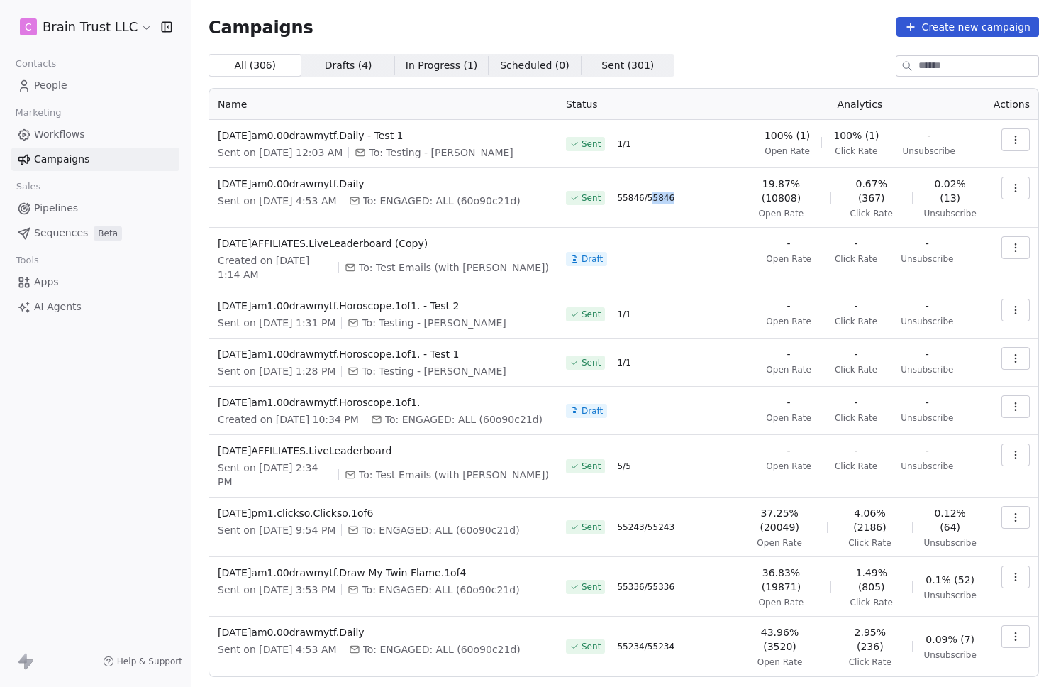
drag, startPoint x: 663, startPoint y: 191, endPoint x: 641, endPoint y: 193, distance: 22.0
click at [641, 193] on span "55846 / 55846" at bounding box center [645, 197] width 57 height 11
click at [306, 623] on span "2025.09.17.am0.00drawmytf.Daily" at bounding box center [383, 630] width 331 height 14
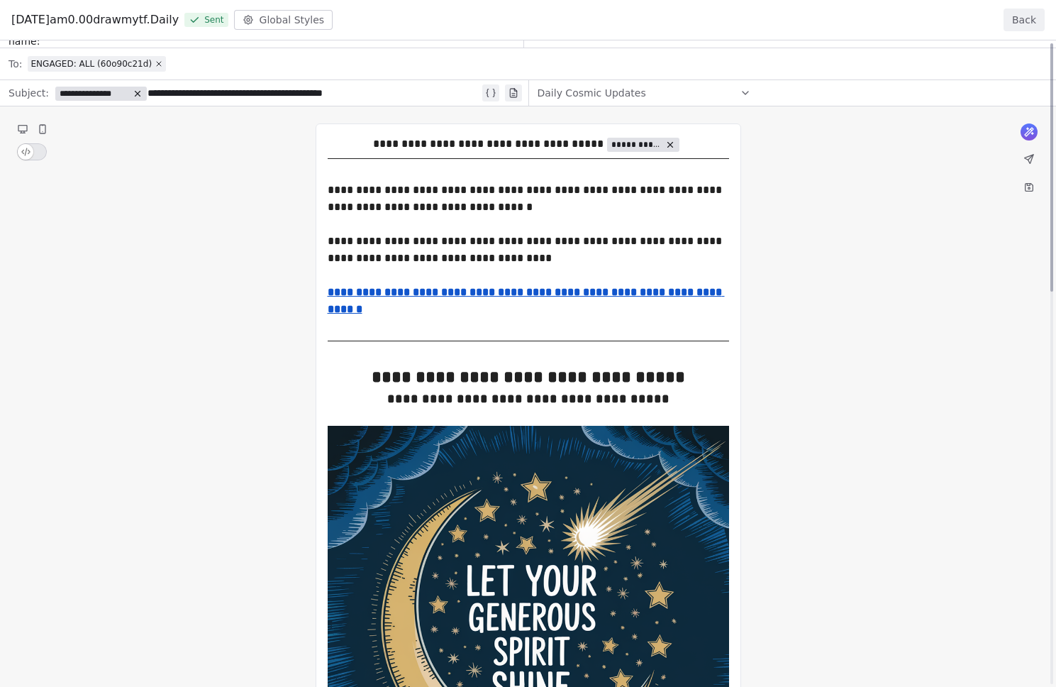
scroll to position [0, 0]
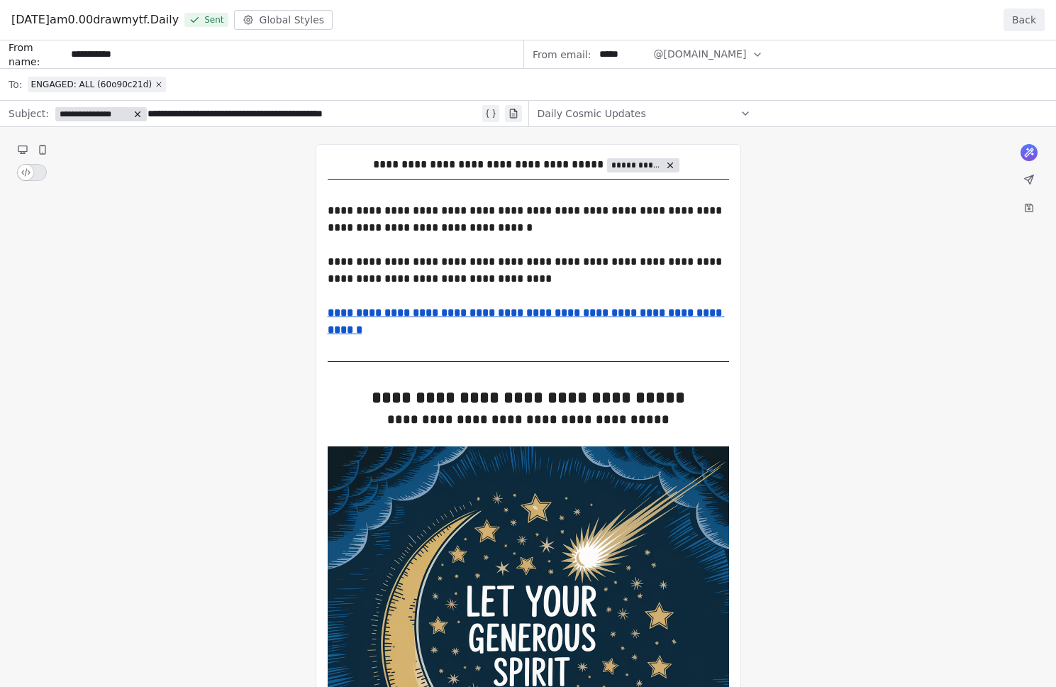
click at [1031, 13] on button "Back" at bounding box center [1024, 20] width 41 height 23
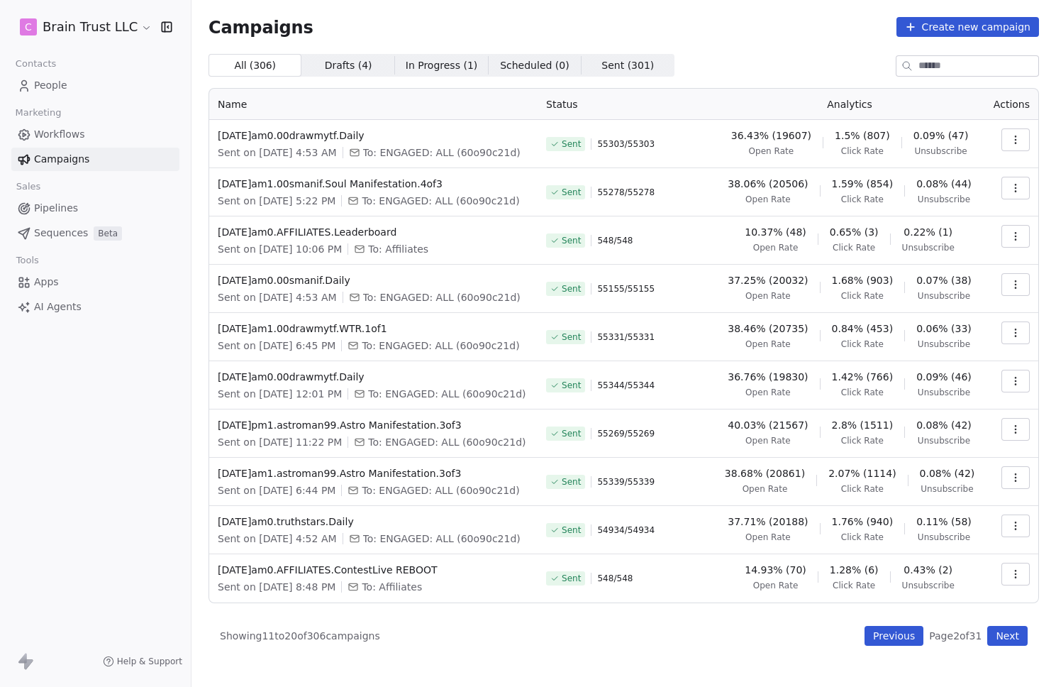
click at [1012, 634] on button "Next" at bounding box center [1007, 636] width 40 height 20
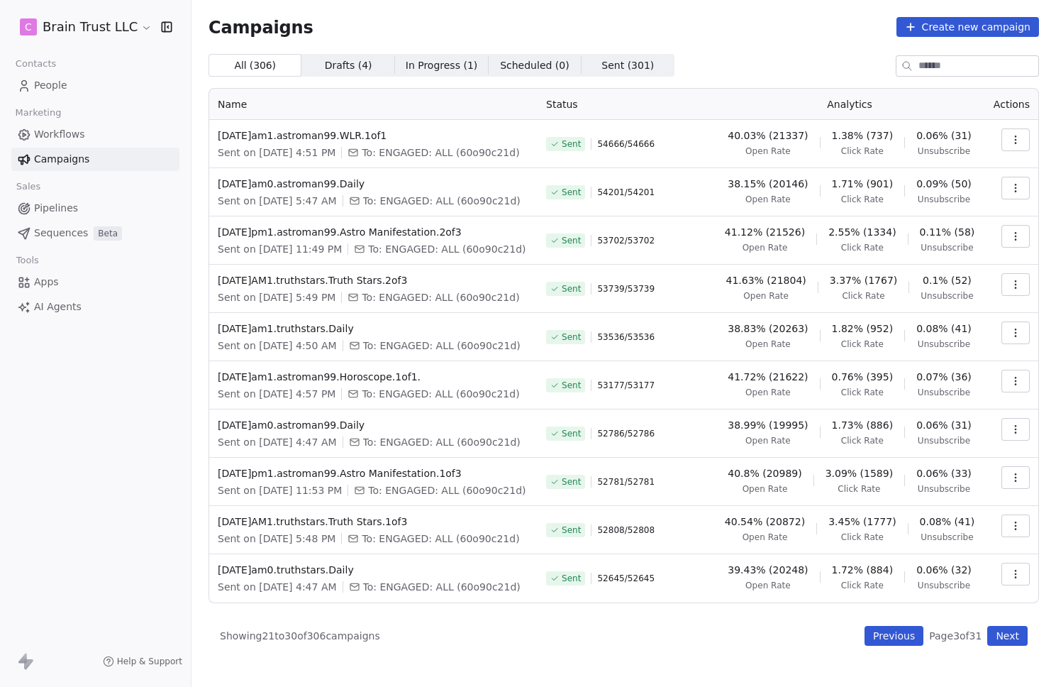
click at [997, 637] on button "Next" at bounding box center [1007, 636] width 40 height 20
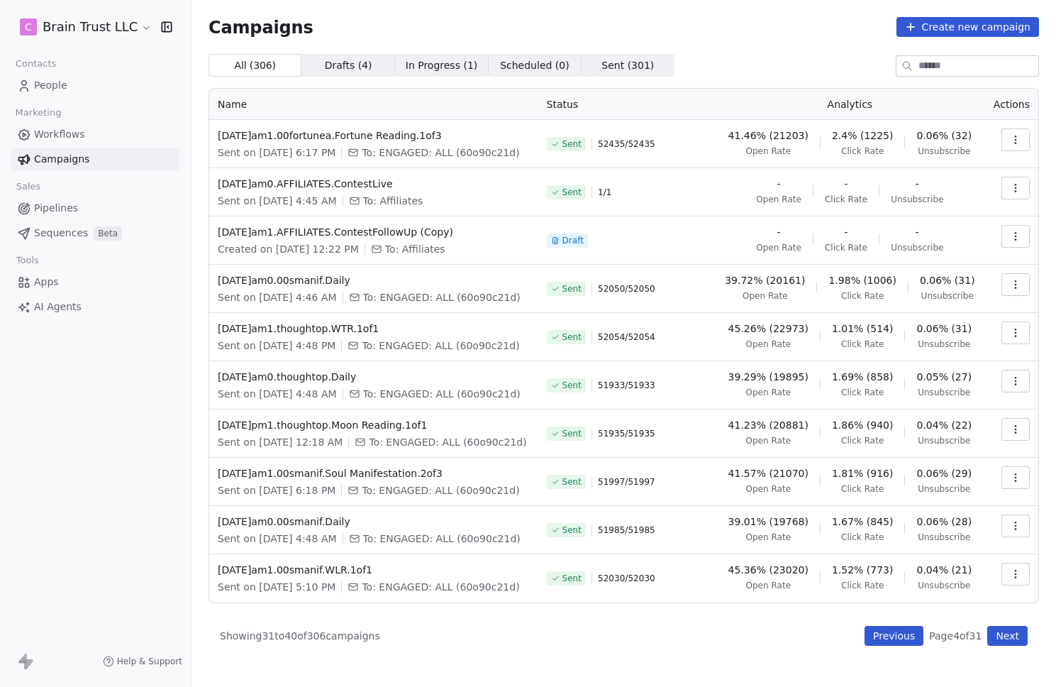
click at [892, 645] on div "Campaigns Create new campaign All ( 306 ) All ( 306 ) Drafts ( 4 ) Drafts ( 4 )…" at bounding box center [623, 331] width 865 height 662
click at [893, 636] on button "Previous" at bounding box center [894, 636] width 59 height 20
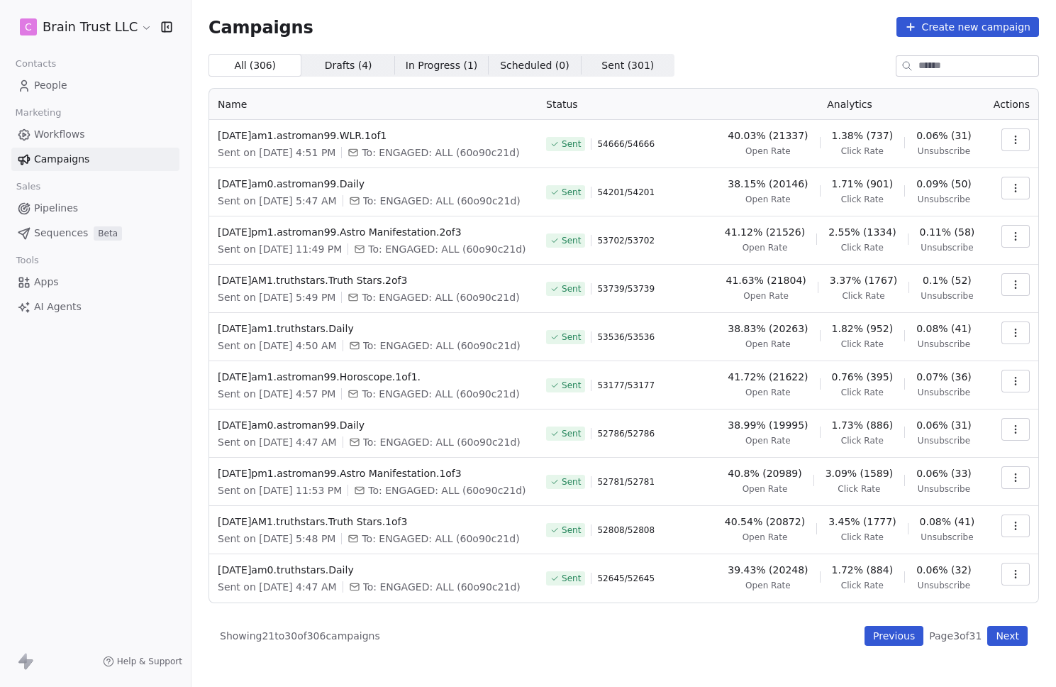
click at [894, 633] on button "Previous" at bounding box center [894, 636] width 59 height 20
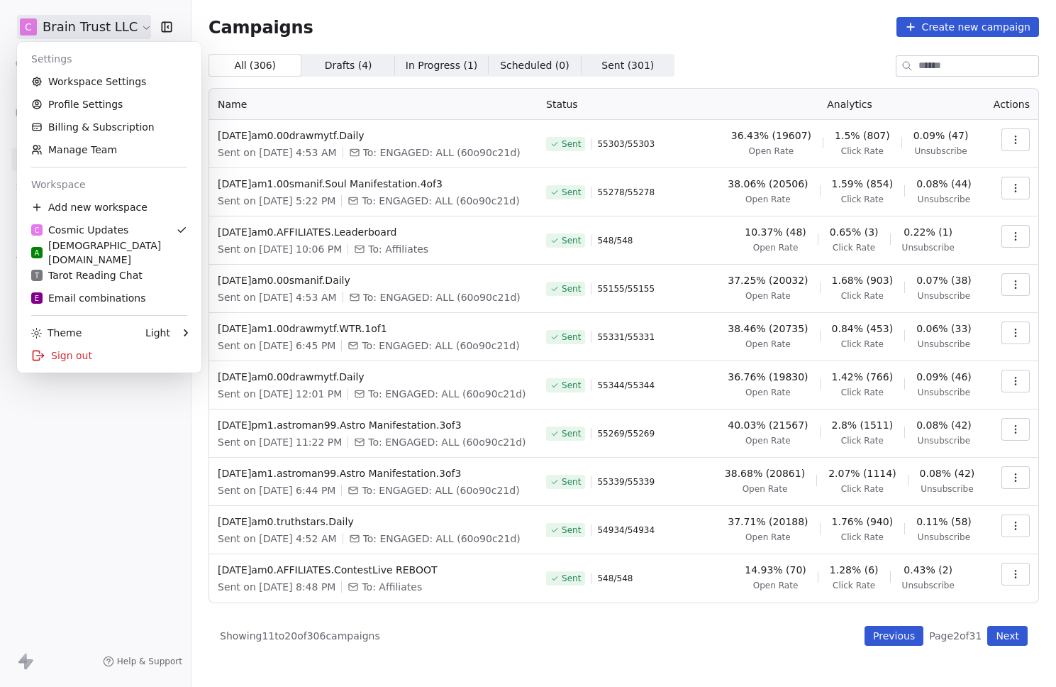
click at [78, 32] on html "C Brain Trust LLC Contacts People Marketing Workflows Campaigns Sales Pipelines…" at bounding box center [528, 343] width 1056 height 687
click at [79, 75] on link "Workspace Settings" at bounding box center [109, 81] width 173 height 23
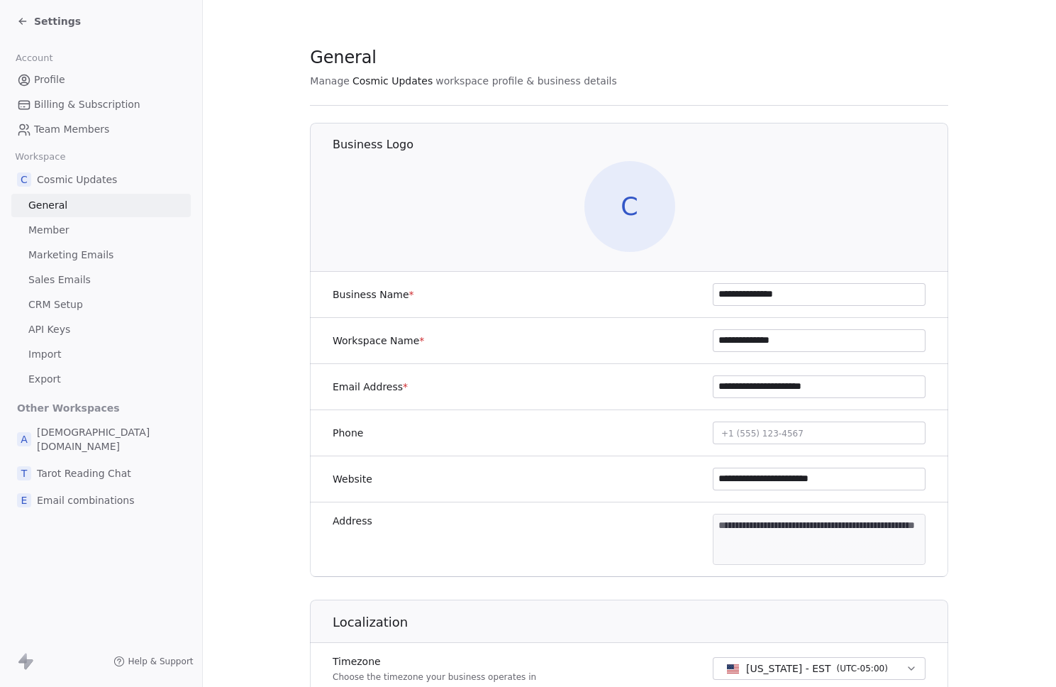
drag, startPoint x: 811, startPoint y: 352, endPoint x: 708, endPoint y: 350, distance: 103.6
click at [708, 350] on div "**********" at bounding box center [629, 341] width 638 height 46
click at [813, 557] on body "**********" at bounding box center [528, 343] width 1056 height 687
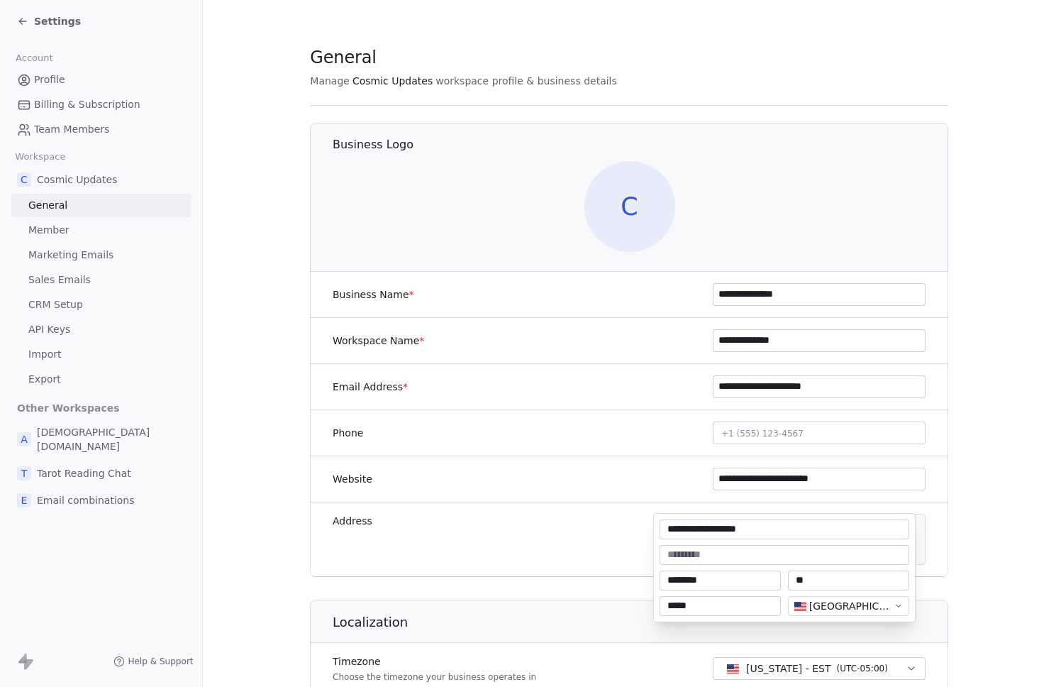
click at [521, 540] on html "**********" at bounding box center [528, 343] width 1056 height 687
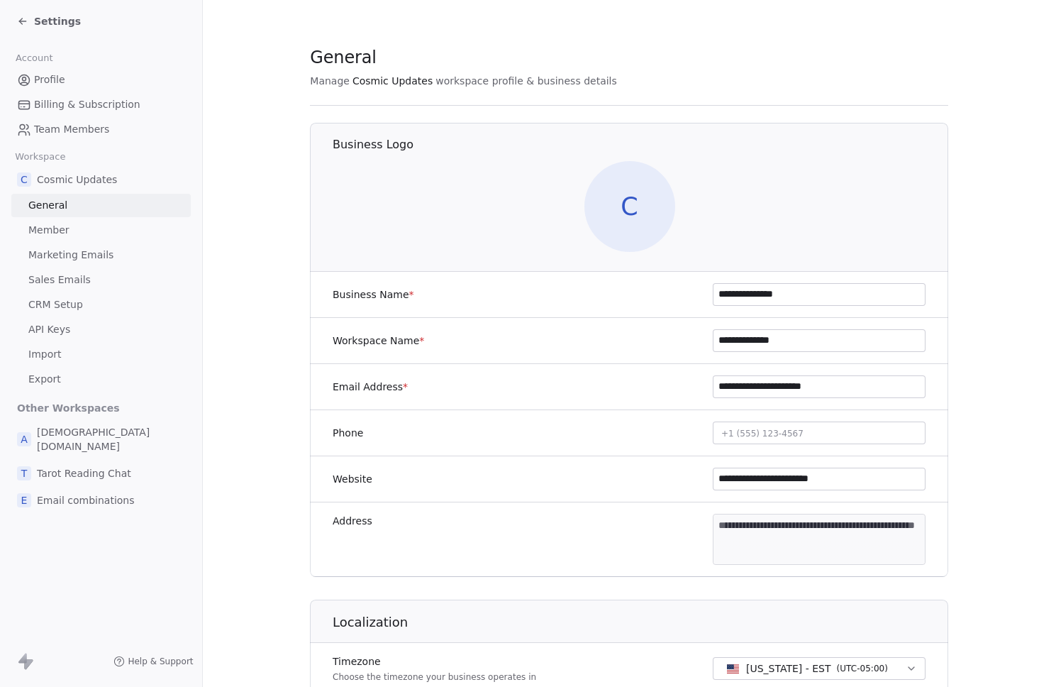
drag, startPoint x: 519, startPoint y: 518, endPoint x: 533, endPoint y: 516, distance: 13.6
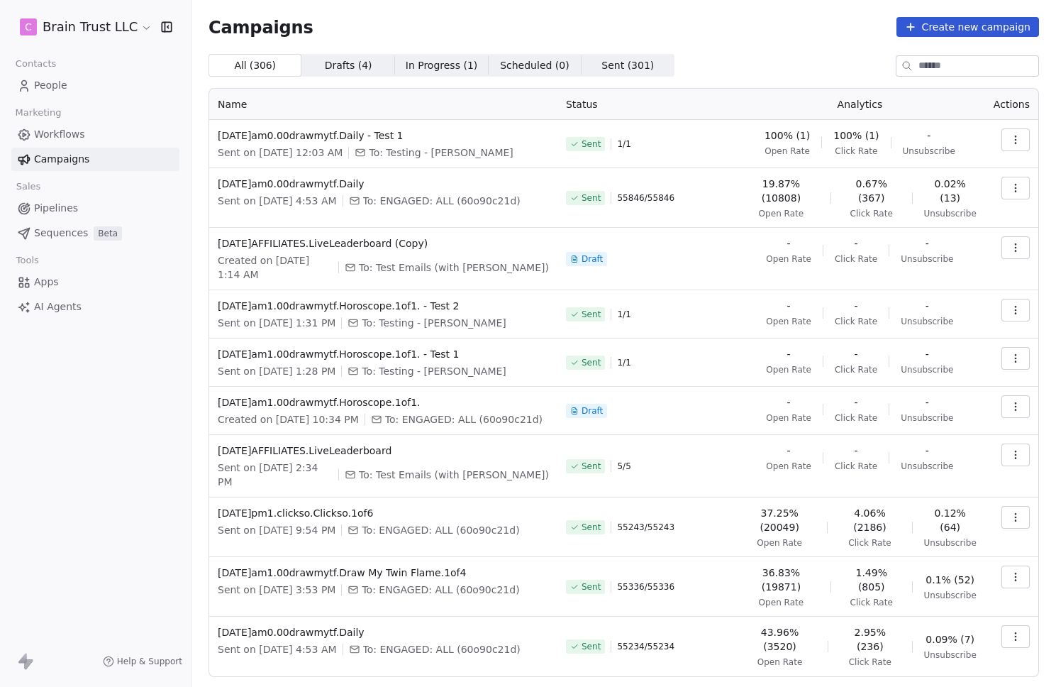
drag, startPoint x: 520, startPoint y: 517, endPoint x: 530, endPoint y: 520, distance: 10.3
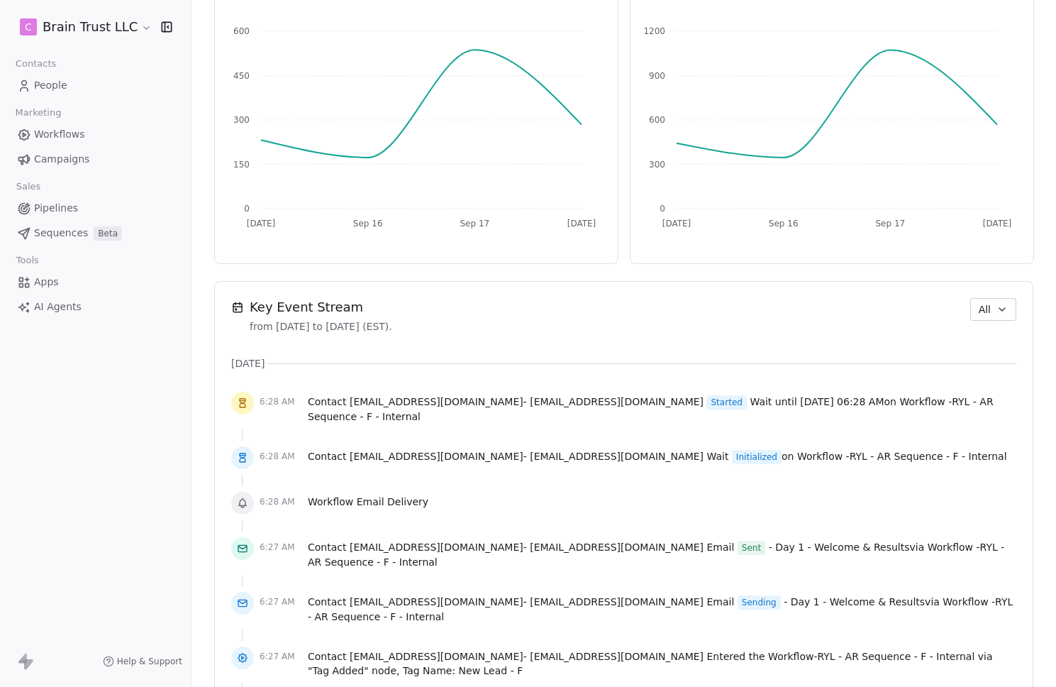
scroll to position [728, 0]
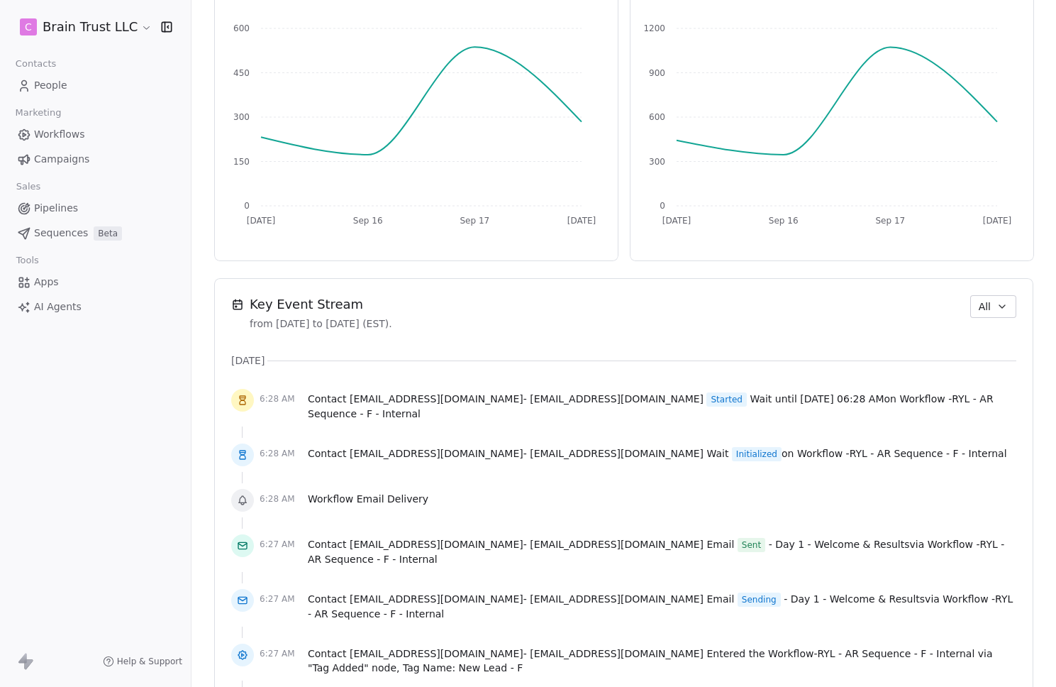
click at [979, 311] on span "All" at bounding box center [985, 306] width 12 height 15
click at [994, 386] on div "Audit" at bounding box center [1002, 384] width 74 height 15
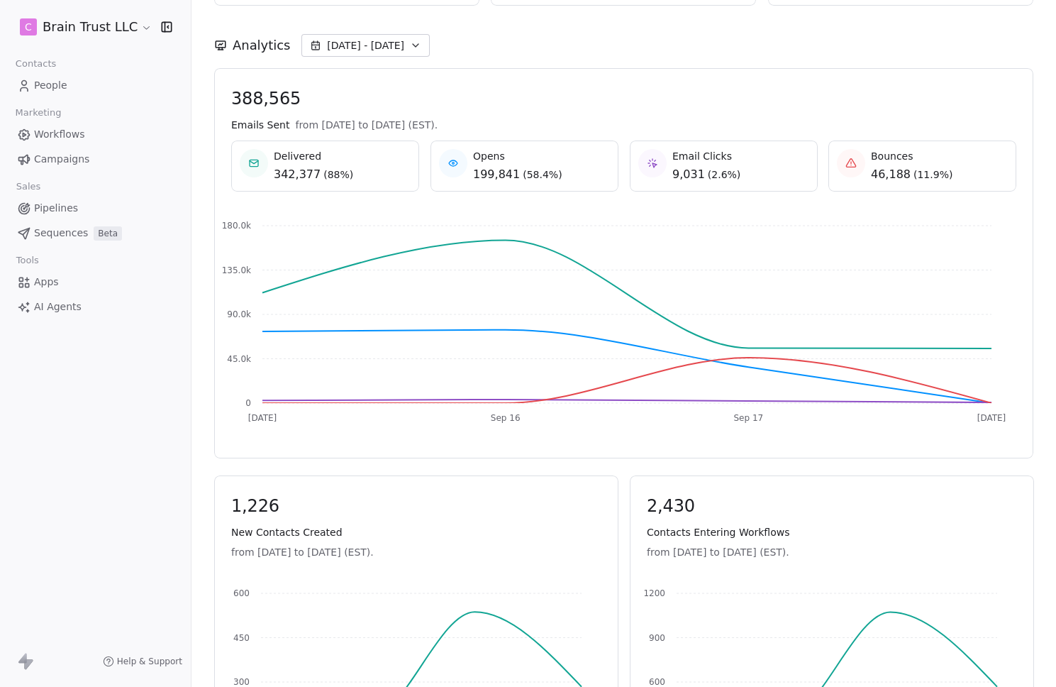
scroll to position [0, 0]
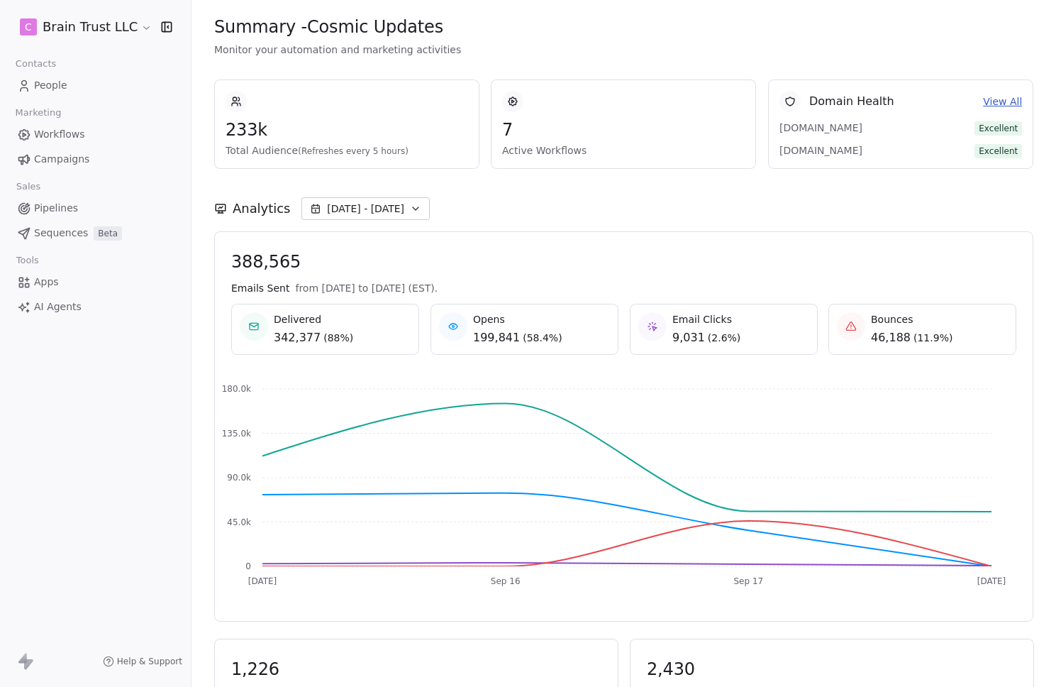
click at [623, 235] on div "388,565 Emails Sent from Sep 15th 2025 to Sep 18th 2025 (EST). Delivered 342,37…" at bounding box center [623, 426] width 819 height 390
click at [611, 218] on div "Analytics Sep 15 - Sep 18" at bounding box center [623, 208] width 819 height 23
click at [82, 142] on link "Workflows" at bounding box center [95, 134] width 168 height 23
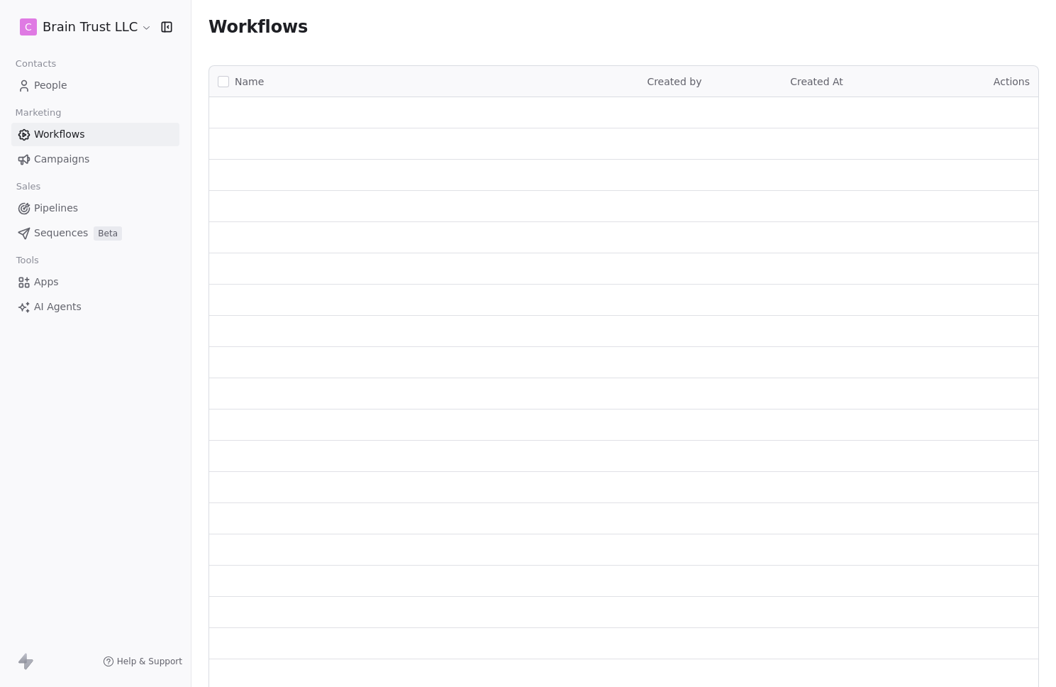
drag, startPoint x: 426, startPoint y: 142, endPoint x: 443, endPoint y: 140, distance: 16.5
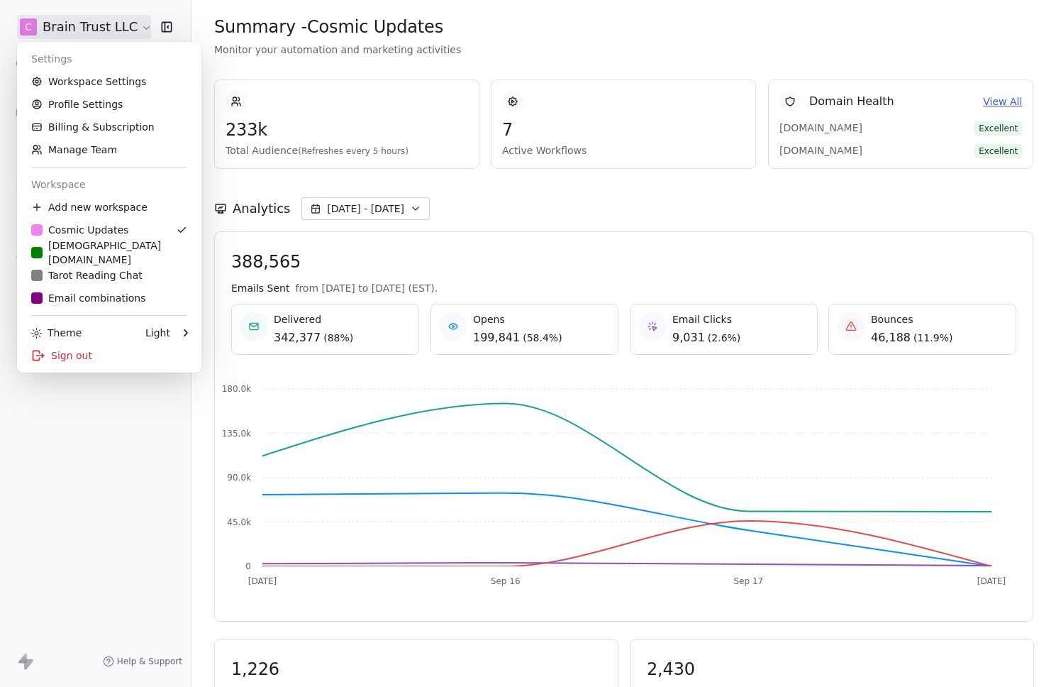
click at [74, 25] on html "C Brain Trust LLC Contacts People Marketing Workflows Campaigns Sales Pipelines…" at bounding box center [528, 343] width 1056 height 687
click at [72, 346] on div "Sign out" at bounding box center [109, 355] width 173 height 23
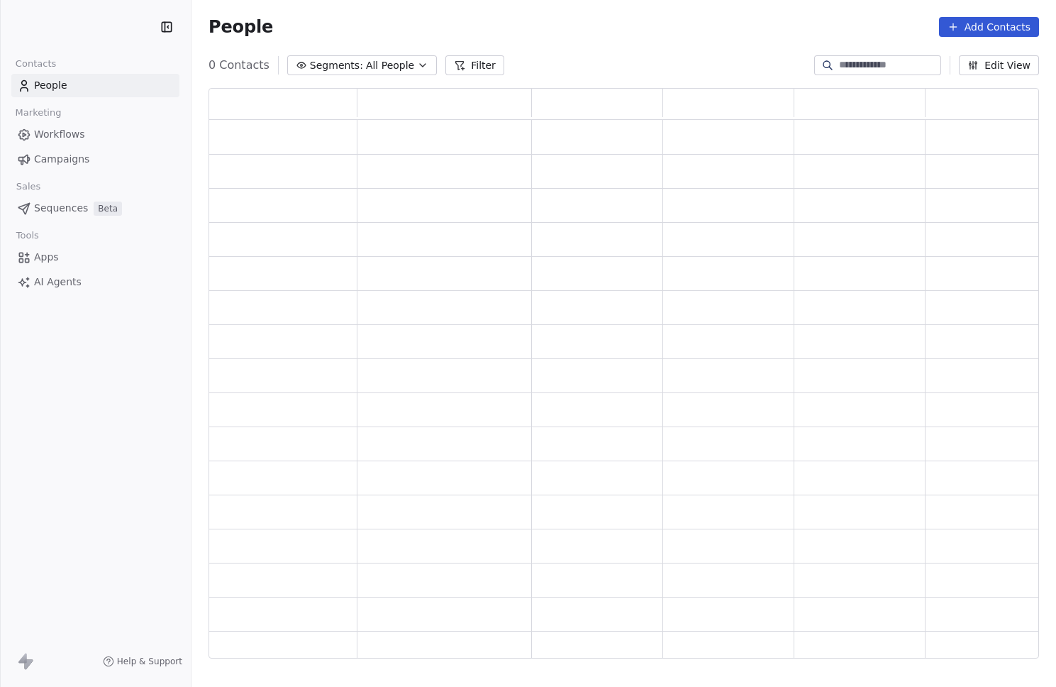
scroll to position [560, 820]
